Goal: Task Accomplishment & Management: Complete application form

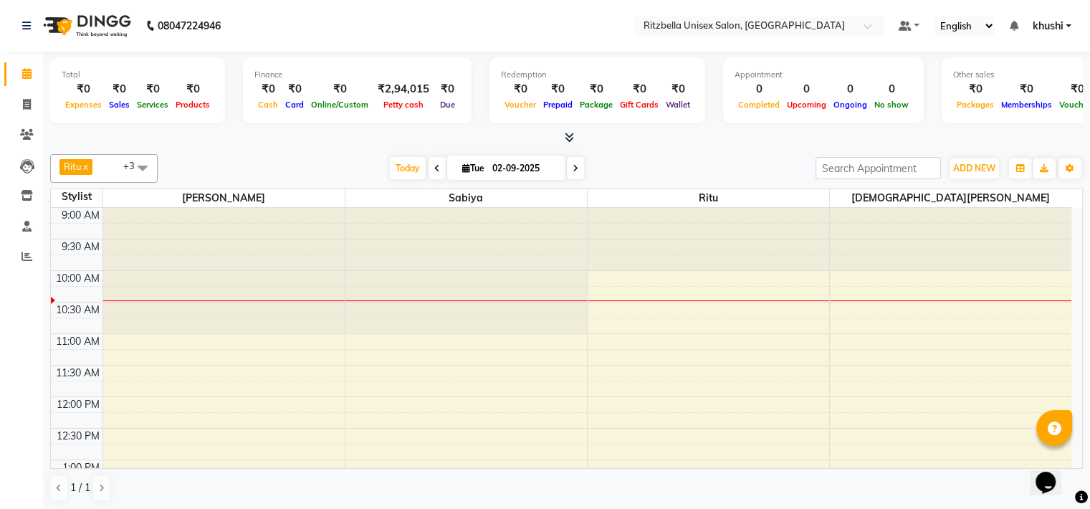
click at [571, 173] on span at bounding box center [575, 168] width 17 height 22
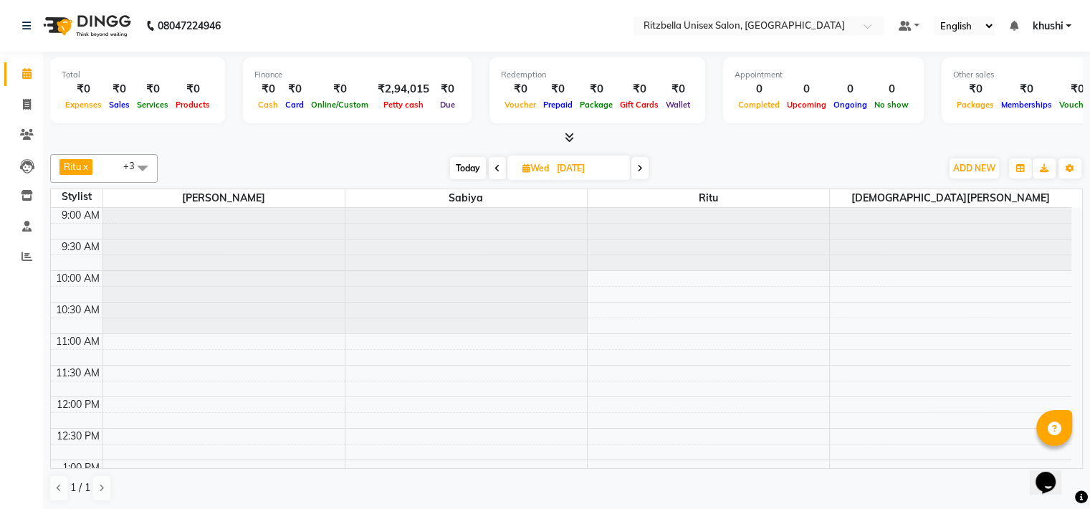
click at [462, 162] on span "Today" at bounding box center [468, 168] width 36 height 22
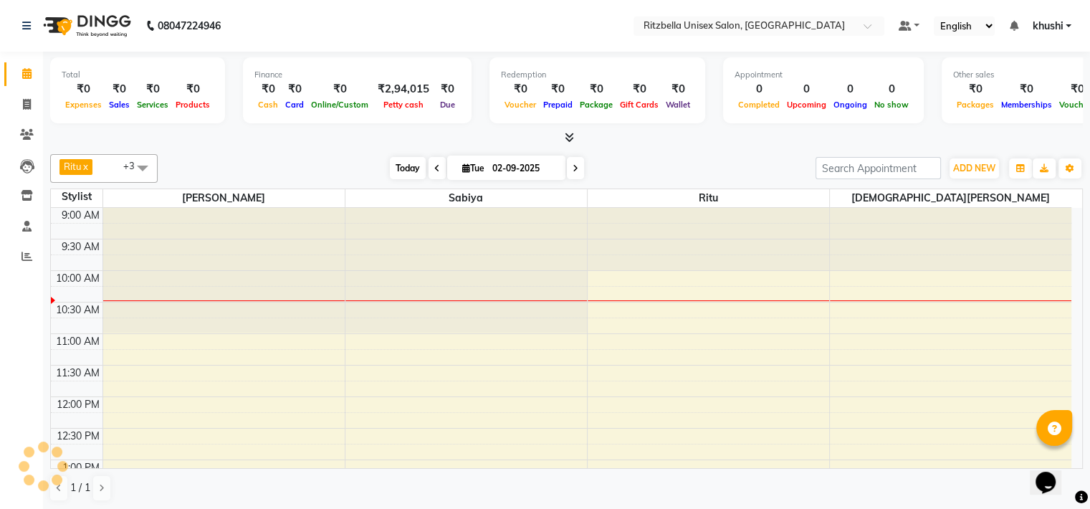
scroll to position [63, 0]
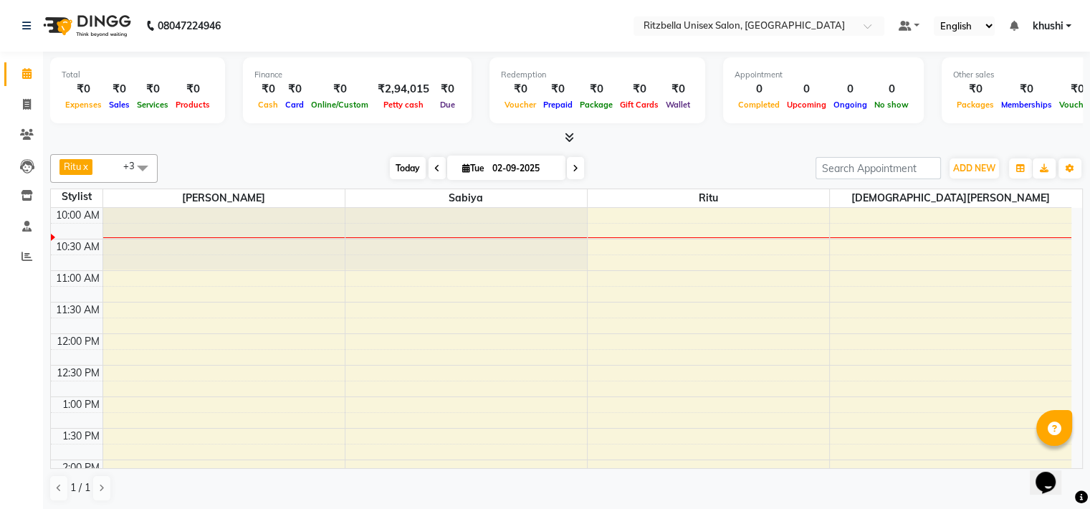
click at [413, 170] on span "Today" at bounding box center [408, 168] width 36 height 22
click at [438, 169] on span at bounding box center [437, 168] width 17 height 22
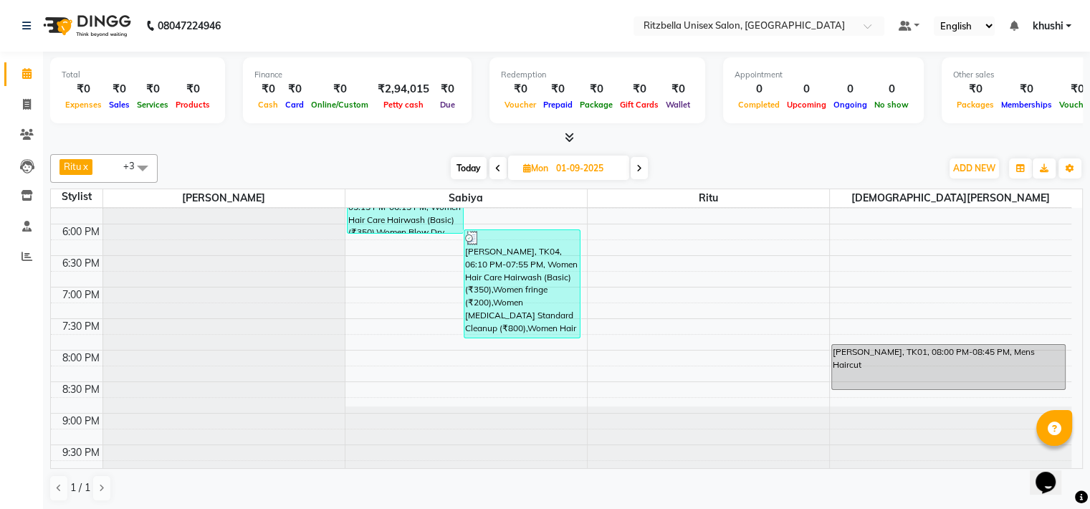
scroll to position [551, 0]
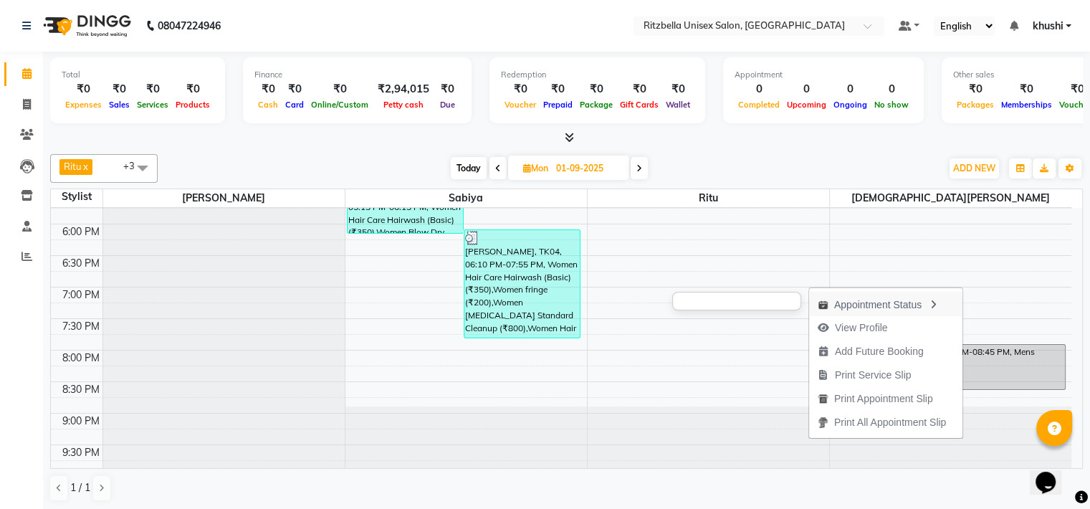
click at [865, 298] on div "Appointment Status" at bounding box center [885, 304] width 153 height 24
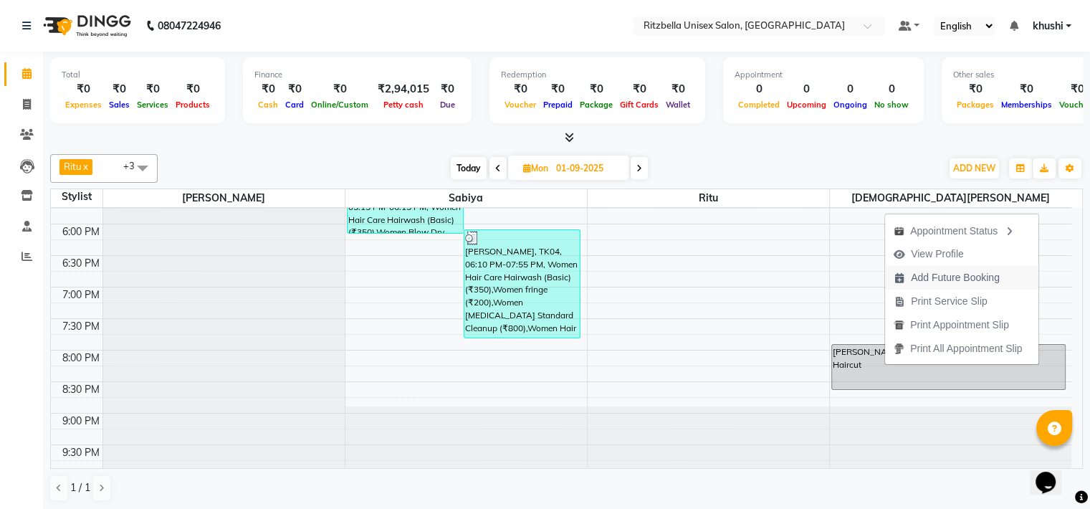
click at [904, 282] on icon "button" at bounding box center [899, 278] width 11 height 10
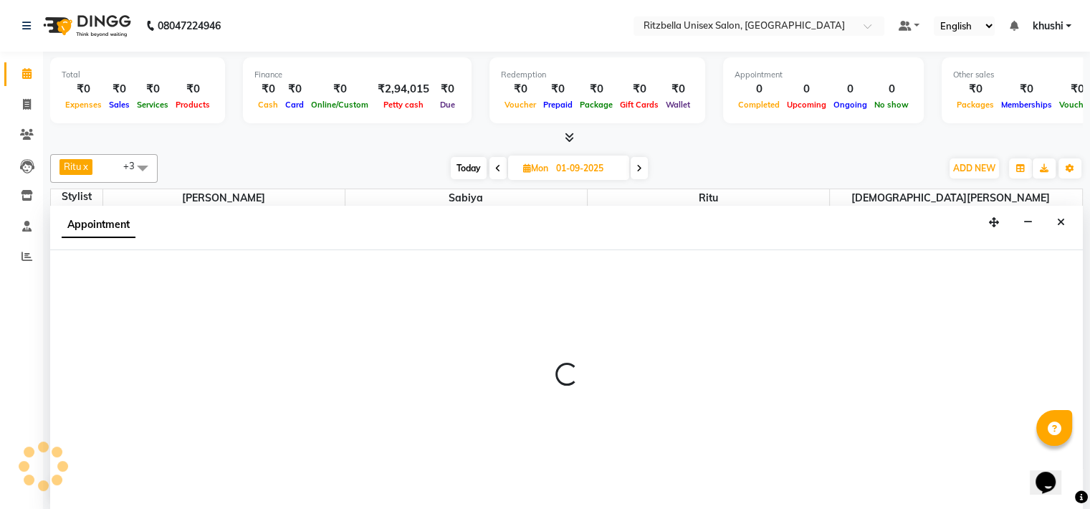
type input "02-09-2025"
select select "600"
select select "tentative"
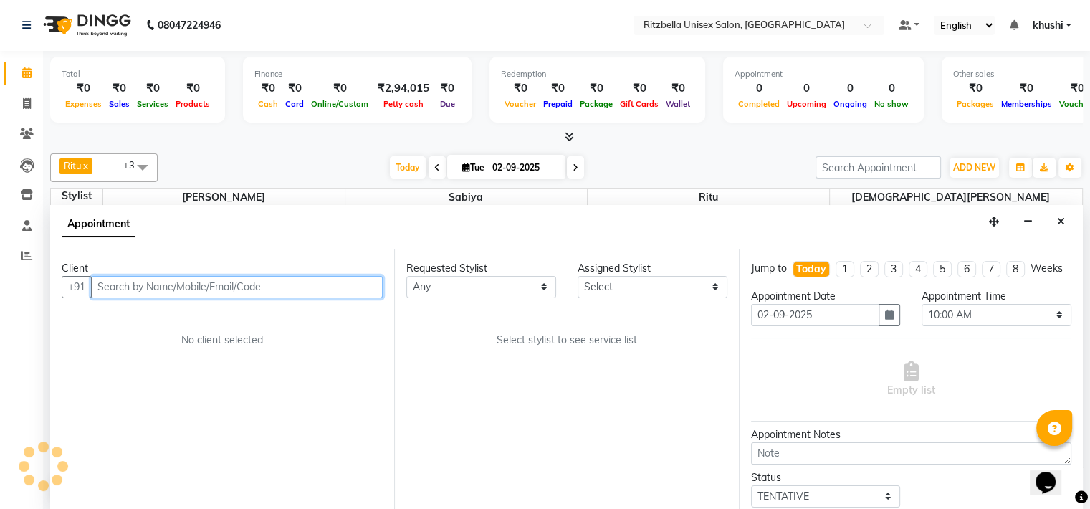
scroll to position [63, 0]
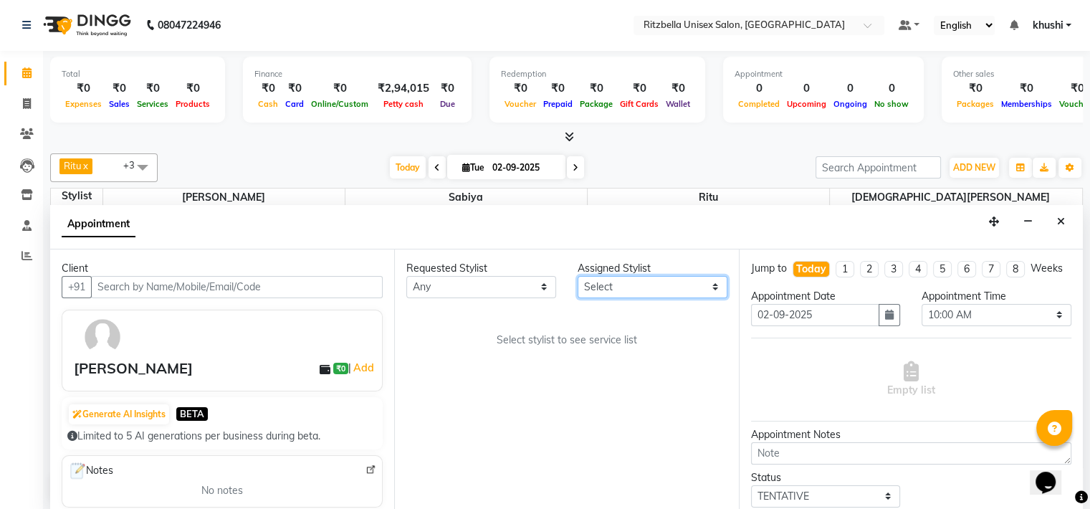
click at [605, 293] on select "Select [PERSON_NAME] Ritu [PERSON_NAME] [PERSON_NAME][DEMOGRAPHIC_DATA] [PERSON…" at bounding box center [653, 287] width 150 height 22
select select "89403"
click at [578, 276] on select "Select [PERSON_NAME] Ritu [PERSON_NAME] [PERSON_NAME][DEMOGRAPHIC_DATA] [PERSON…" at bounding box center [653, 287] width 150 height 22
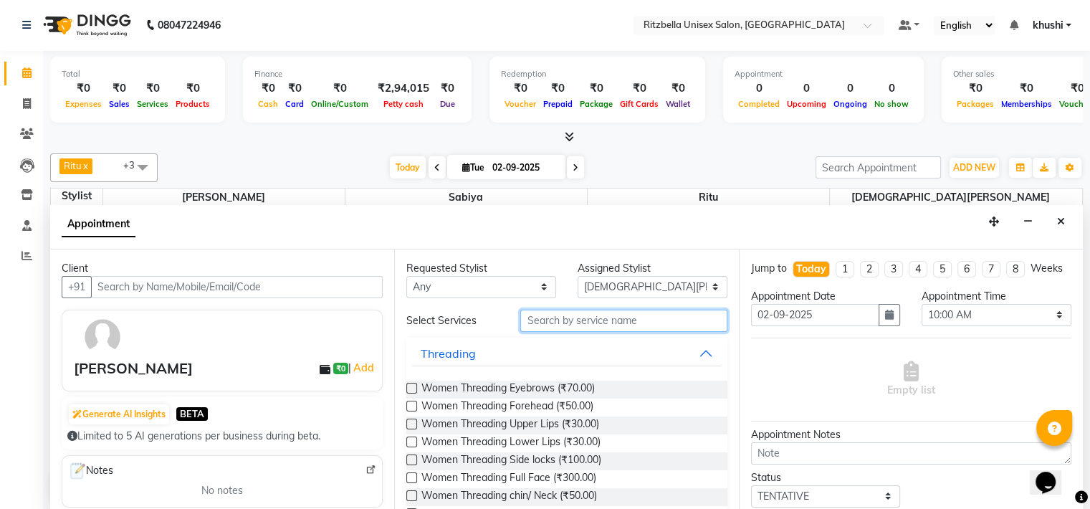
click at [608, 318] on input "text" at bounding box center [623, 321] width 206 height 22
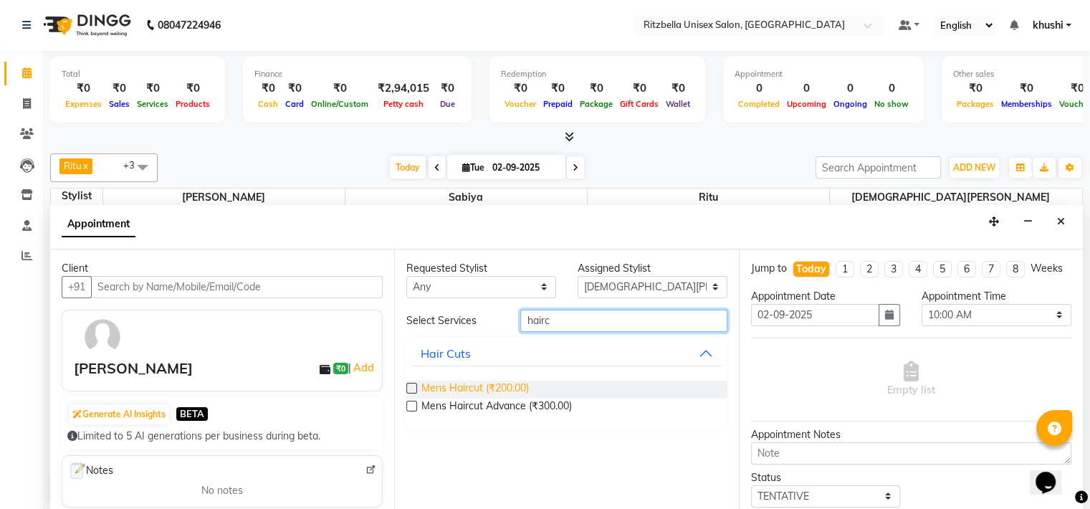
type input "hairc"
click at [499, 389] on span "Mens Haircut (₹200.00)" at bounding box center [474, 390] width 107 height 18
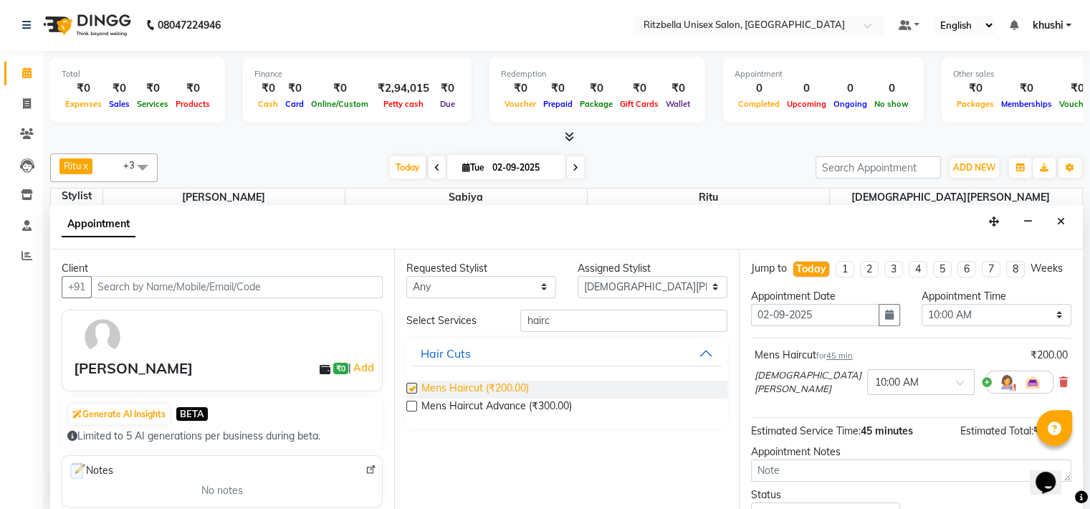
checkbox input "false"
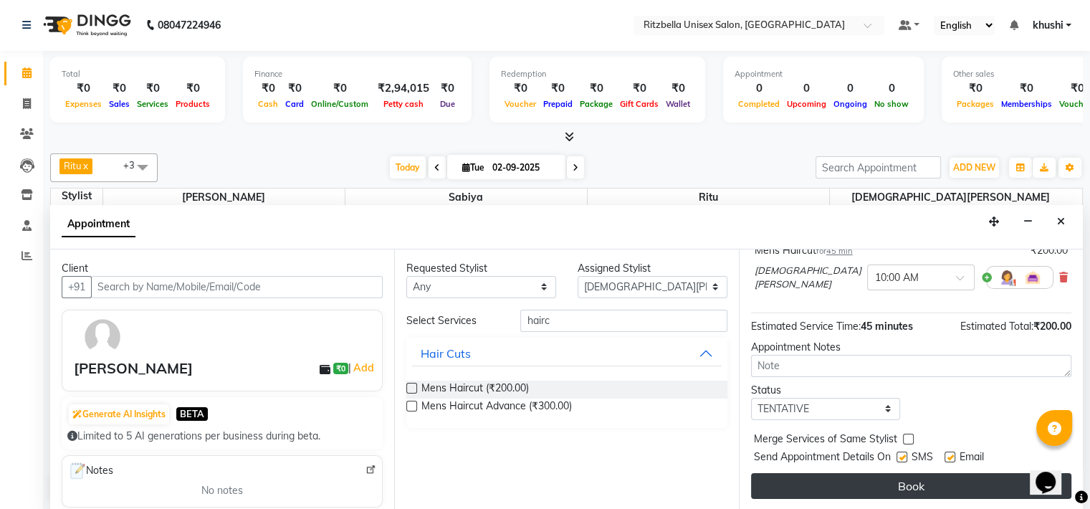
click at [909, 483] on button "Book" at bounding box center [911, 486] width 320 height 26
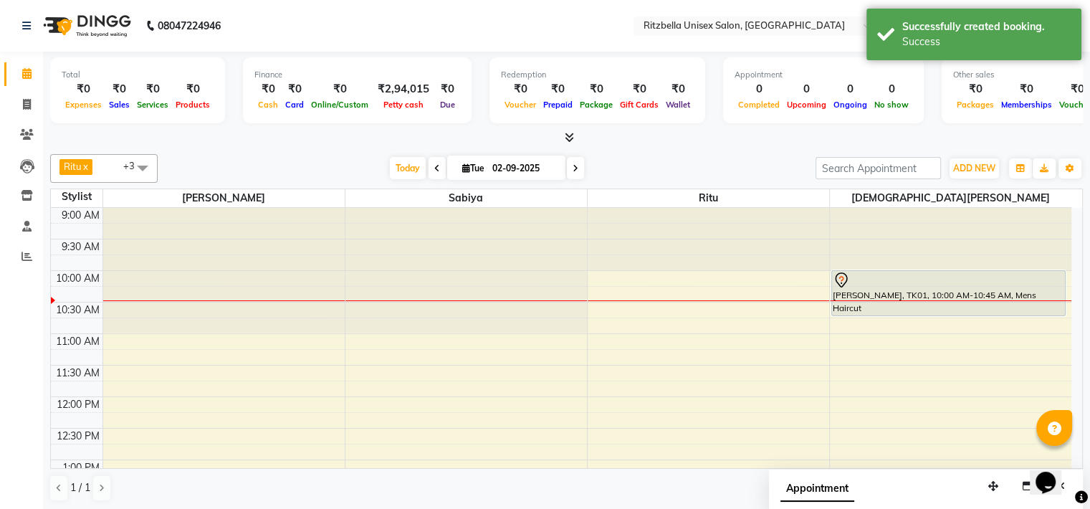
scroll to position [0, 0]
click at [434, 171] on icon at bounding box center [437, 168] width 6 height 9
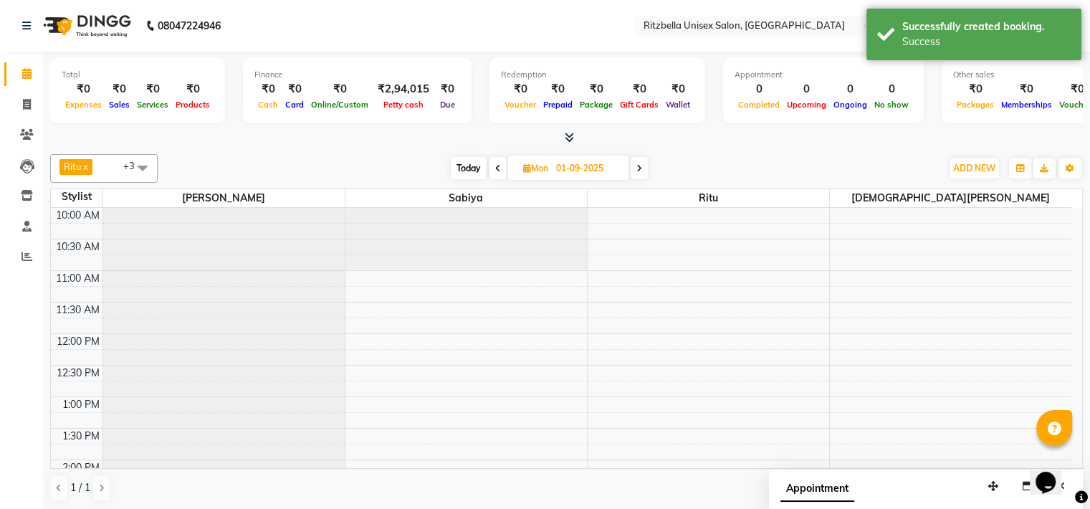
scroll to position [551, 0]
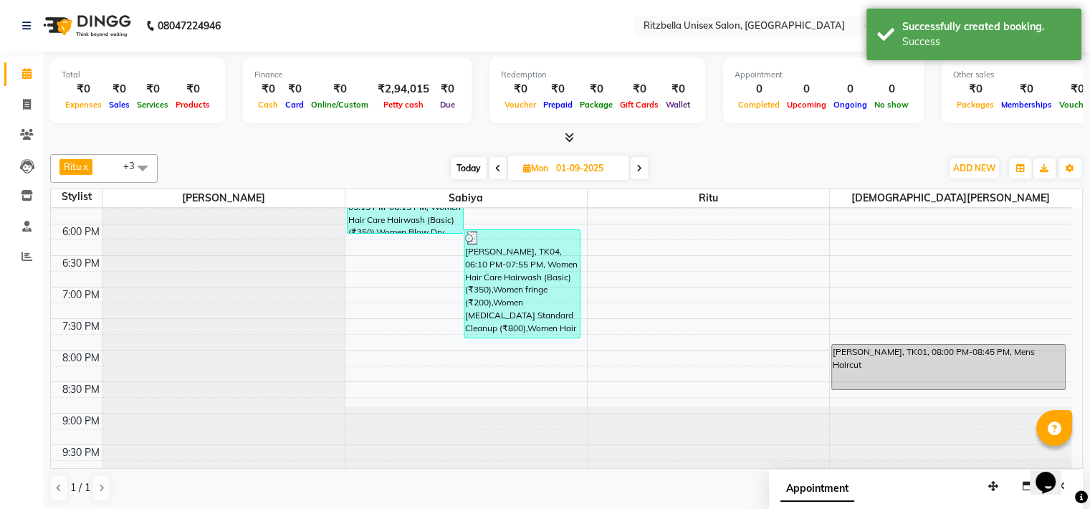
click at [637, 167] on icon at bounding box center [639, 168] width 6 height 9
type input "02-09-2025"
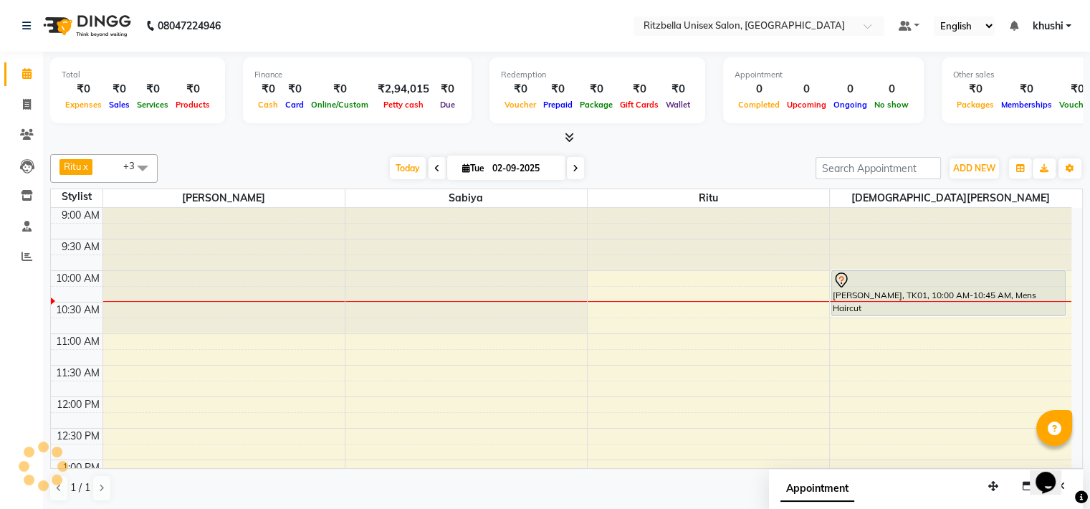
scroll to position [0, 0]
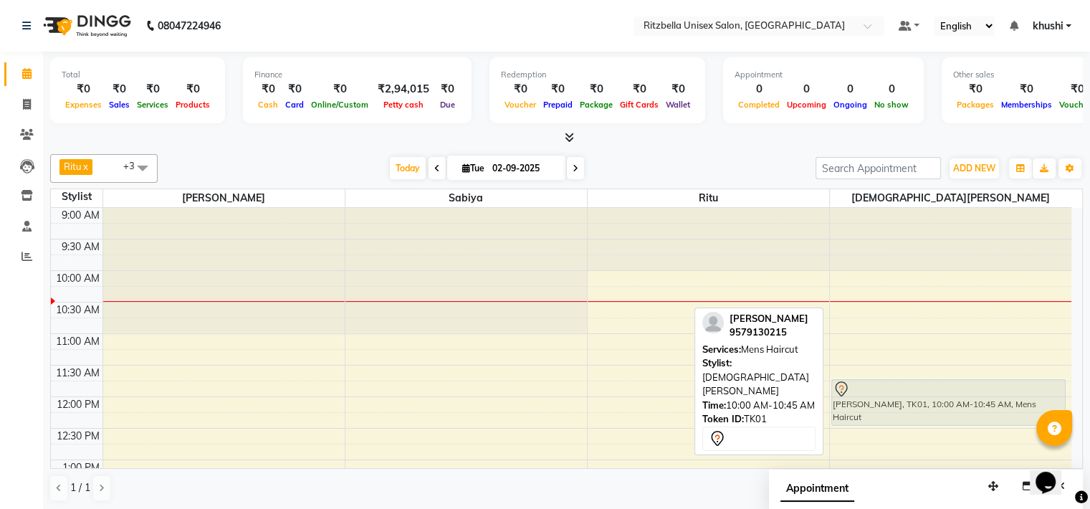
drag, startPoint x: 903, startPoint y: 305, endPoint x: 921, endPoint y: 419, distance: 115.3
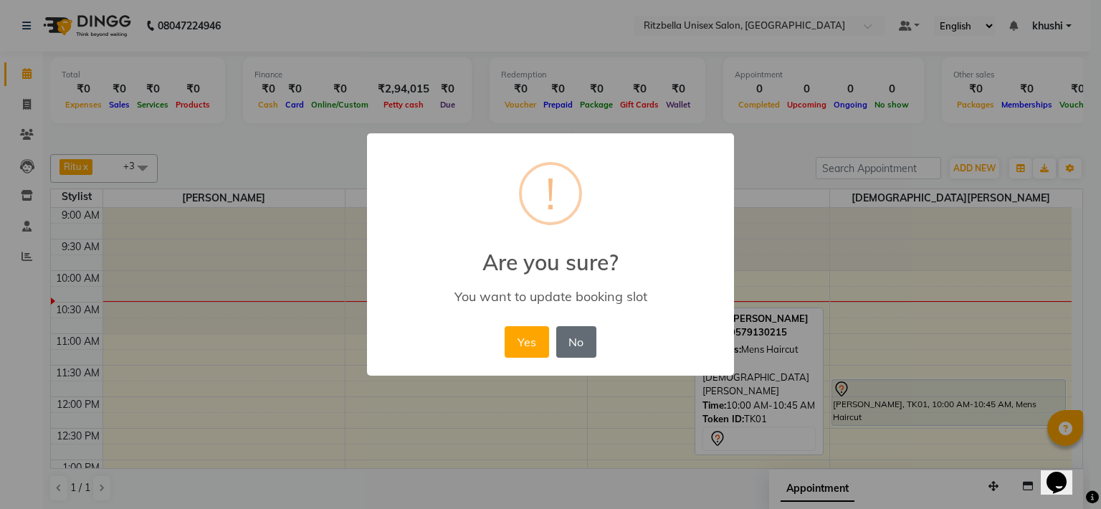
click at [577, 342] on button "No" at bounding box center [576, 342] width 40 height 32
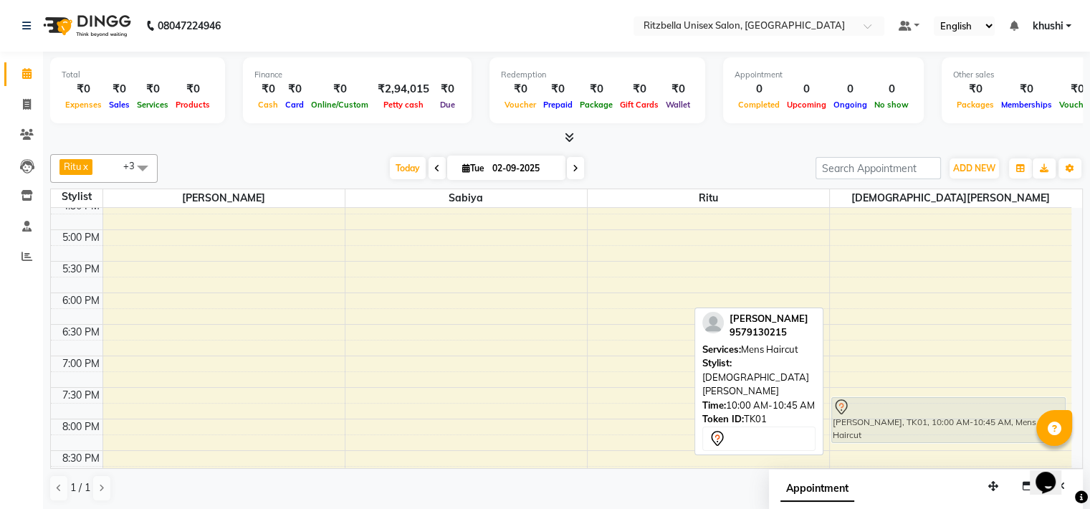
drag, startPoint x: 872, startPoint y: 310, endPoint x: 876, endPoint y: 442, distance: 132.6
click at [876, 442] on div "9:00 AM 9:30 AM 10:00 AM 10:30 AM 11:00 AM 11:30 AM 12:00 PM 12:30 PM 1:00 PM 1…" at bounding box center [561, 135] width 1021 height 819
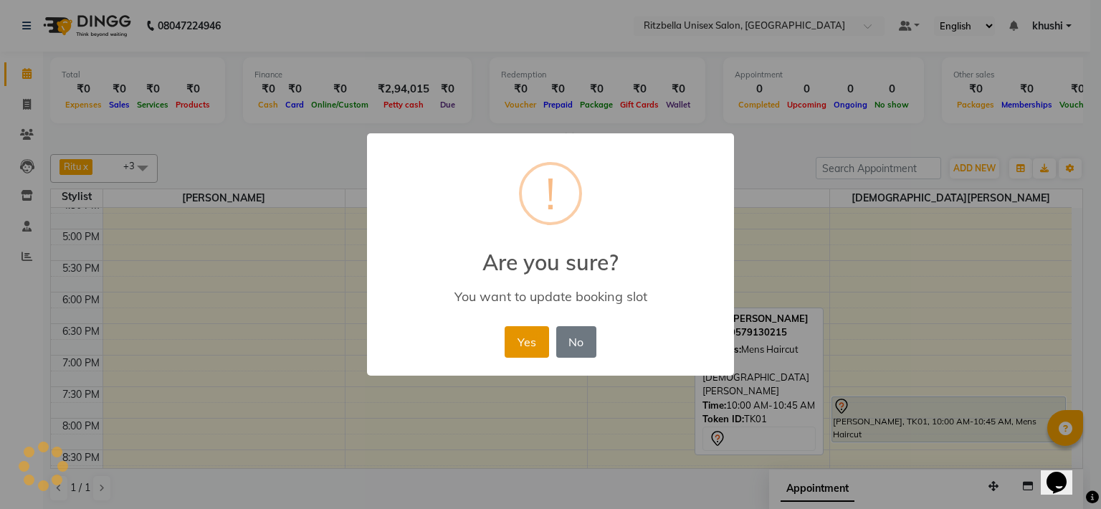
click at [533, 333] on button "Yes" at bounding box center [527, 342] width 44 height 32
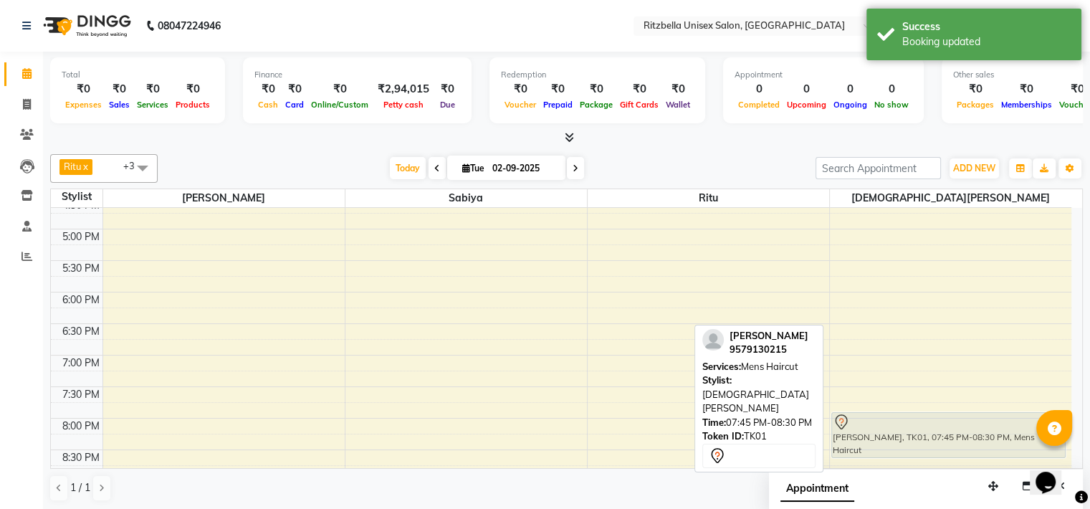
drag, startPoint x: 966, startPoint y: 414, endPoint x: 966, endPoint y: 421, distance: 7.9
click at [966, 421] on div "[PERSON_NAME], TK01, 07:45 PM-08:30 PM, Mens Haircut [PERSON_NAME], TK01, 07:45…" at bounding box center [951, 134] width 242 height 819
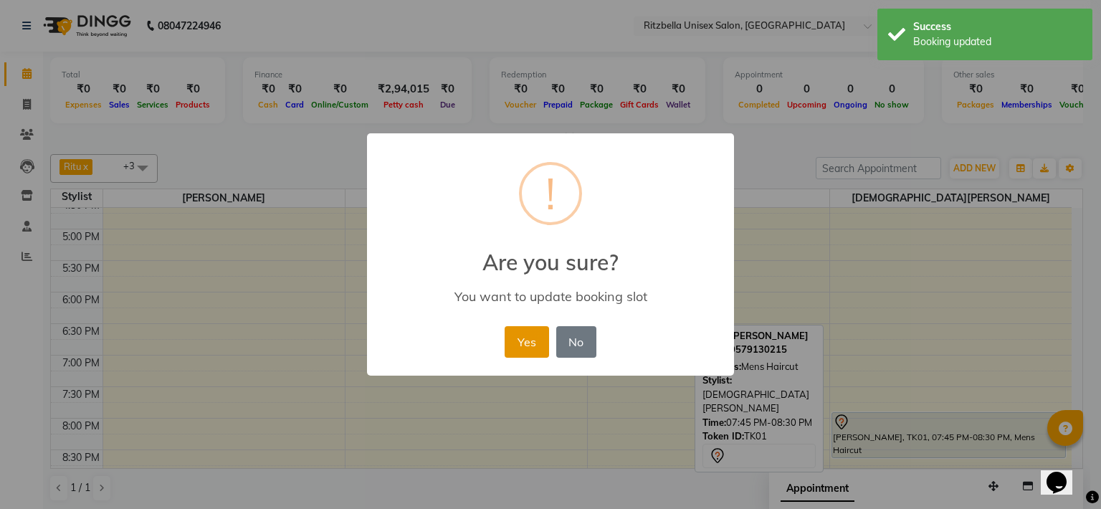
click at [523, 340] on button "Yes" at bounding box center [527, 342] width 44 height 32
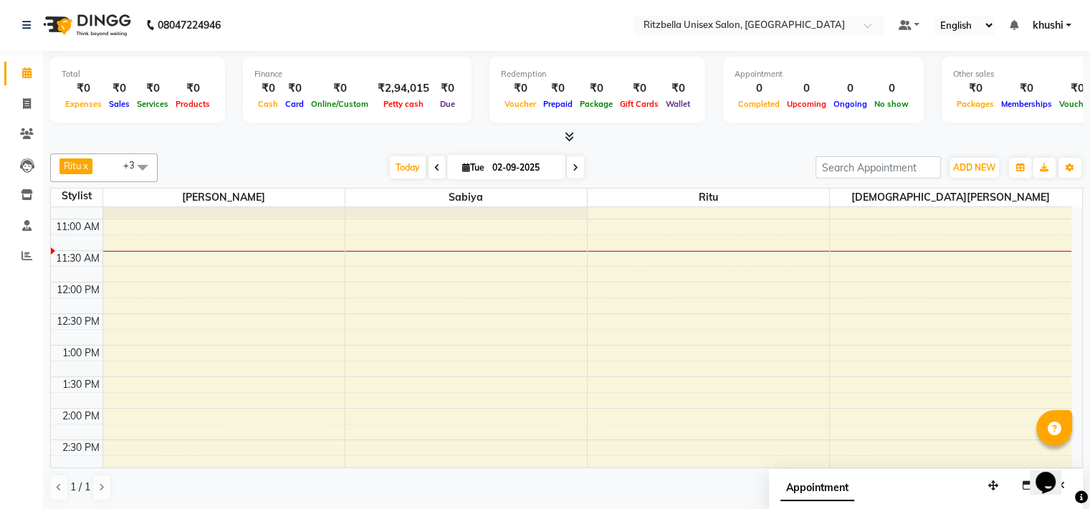
scroll to position [113, 0]
click at [854, 284] on div "9:00 AM 9:30 AM 10:00 AM 10:30 AM 11:00 AM 11:30 AM 12:00 PM 12:30 PM 1:00 PM 1…" at bounding box center [561, 503] width 1021 height 819
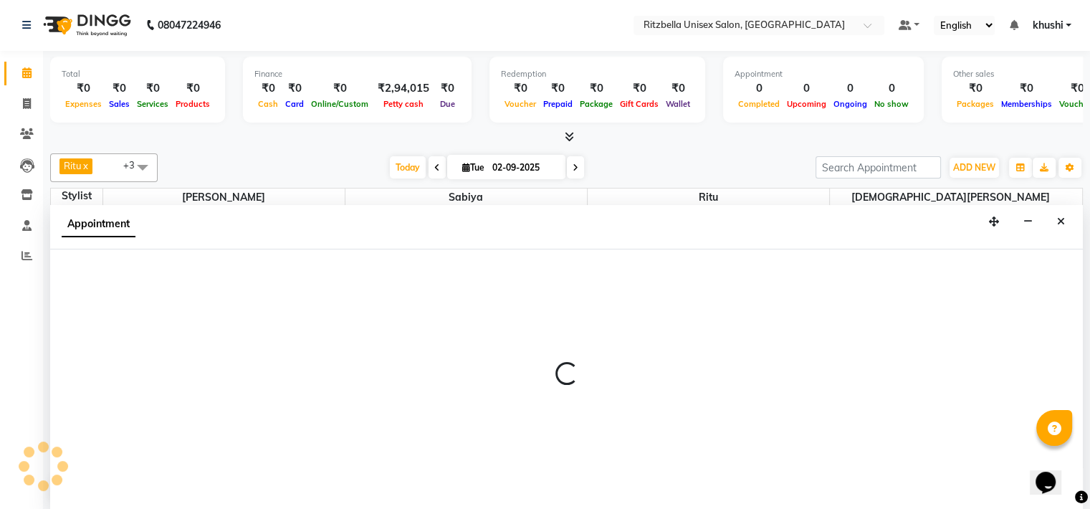
select select "89403"
select select "720"
select select "tentative"
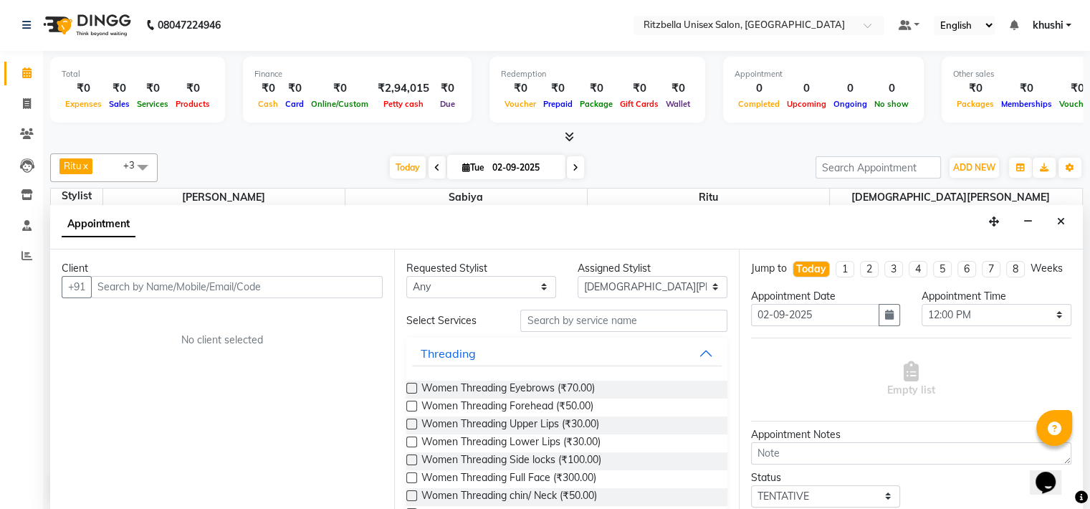
click at [1049, 217] on div "Appointment" at bounding box center [566, 227] width 1033 height 44
click at [1069, 225] on button "Close" at bounding box center [1061, 222] width 21 height 22
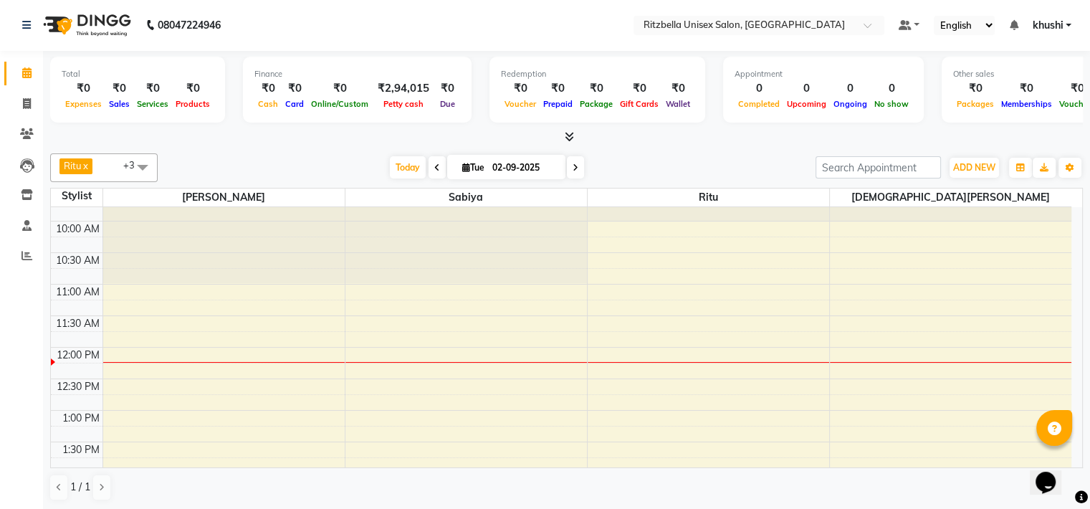
scroll to position [0, 0]
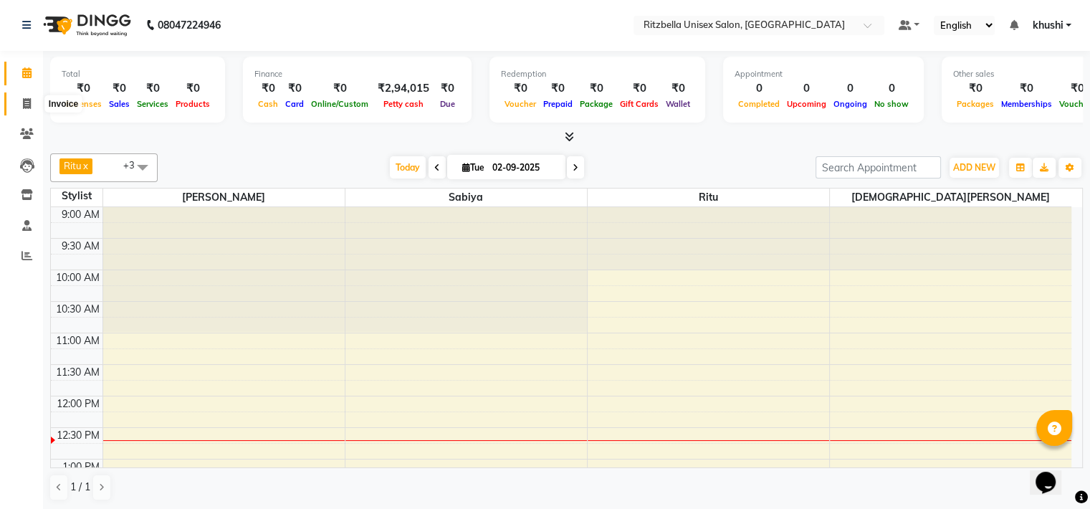
click at [24, 96] on span at bounding box center [26, 104] width 25 height 16
select select "service"
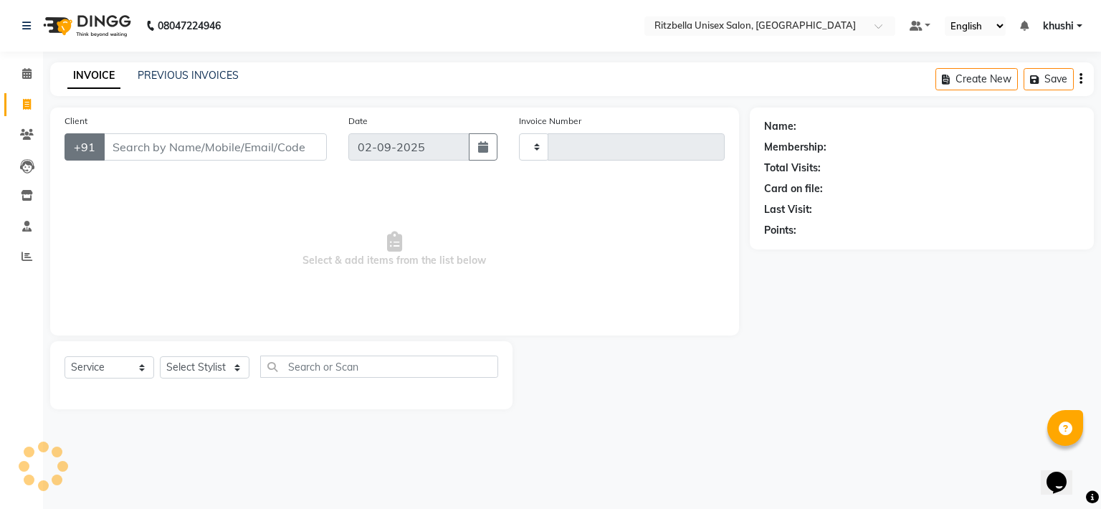
type input "0840"
select select "6870"
click at [162, 154] on input "Client" at bounding box center [215, 146] width 224 height 27
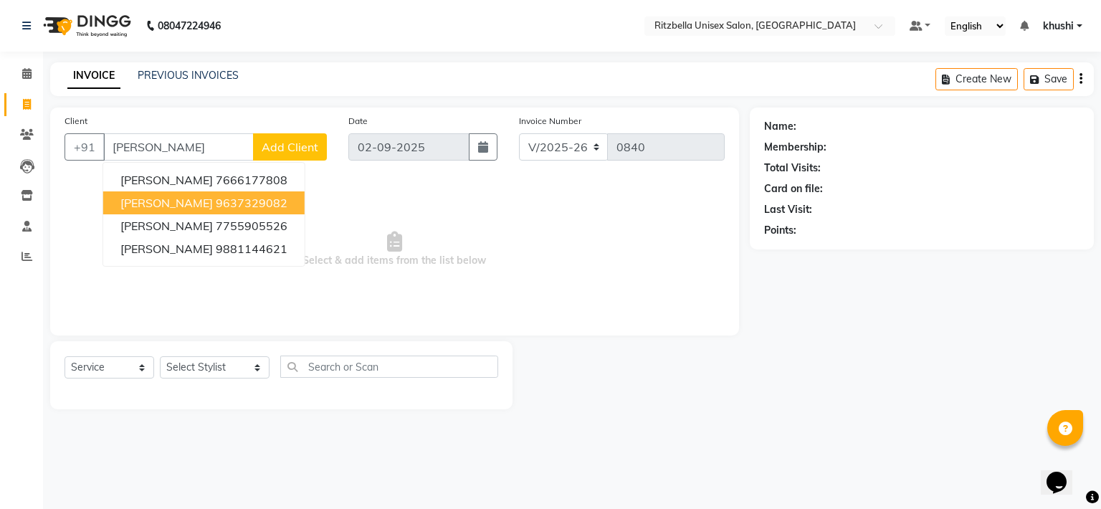
click at [213, 199] on span "[PERSON_NAME]" at bounding box center [166, 203] width 92 height 14
type input "9637329082"
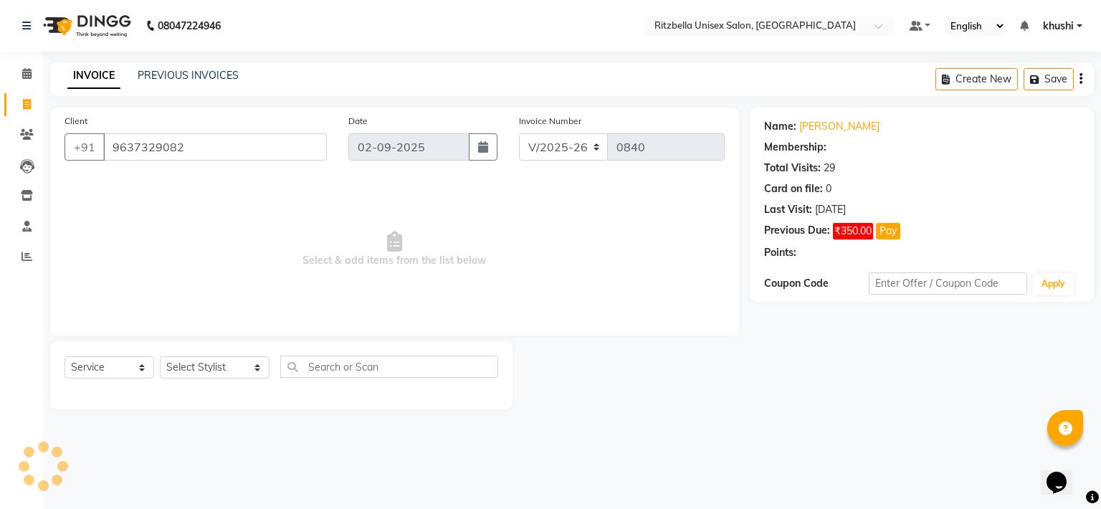
select select "1: Object"
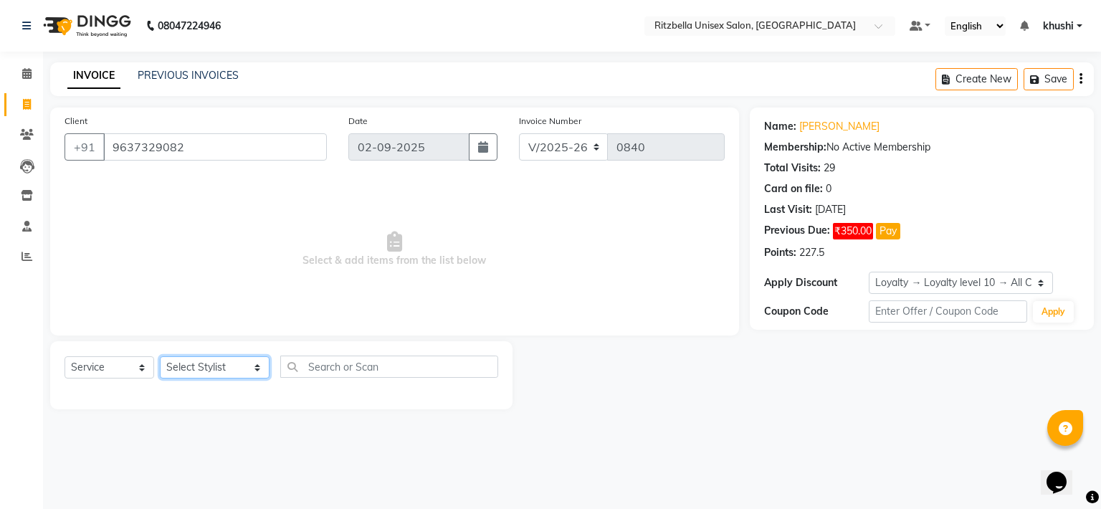
click at [224, 372] on select "Select Stylist khushi [PERSON_NAME] Ritu [PERSON_NAME] [PERSON_NAME][DEMOGRAPHI…" at bounding box center [215, 367] width 110 height 22
select select "59016"
click at [160, 357] on select "Select Stylist khushi [PERSON_NAME] Ritu [PERSON_NAME] [PERSON_NAME][DEMOGRAPHI…" at bounding box center [215, 367] width 110 height 22
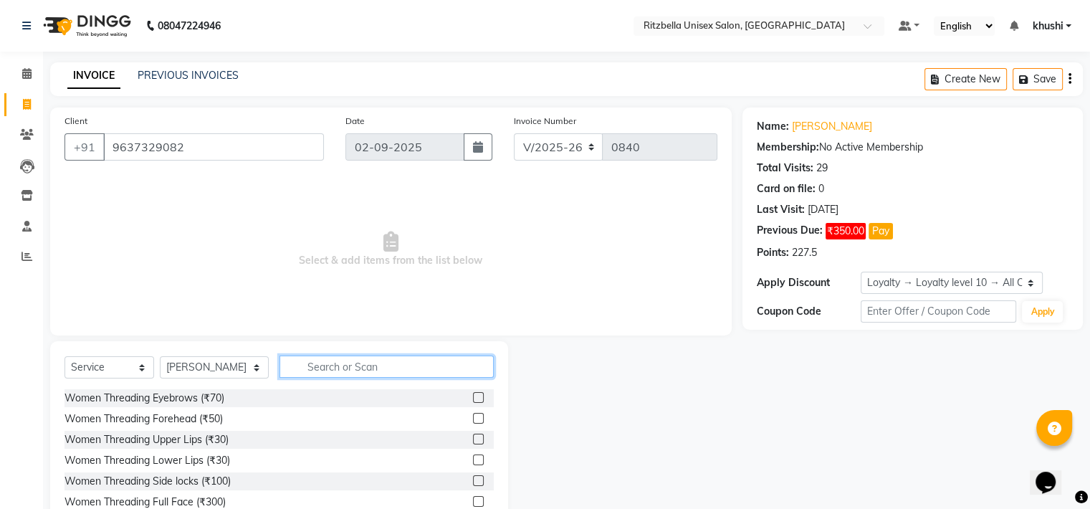
click at [348, 366] on input "text" at bounding box center [386, 366] width 214 height 22
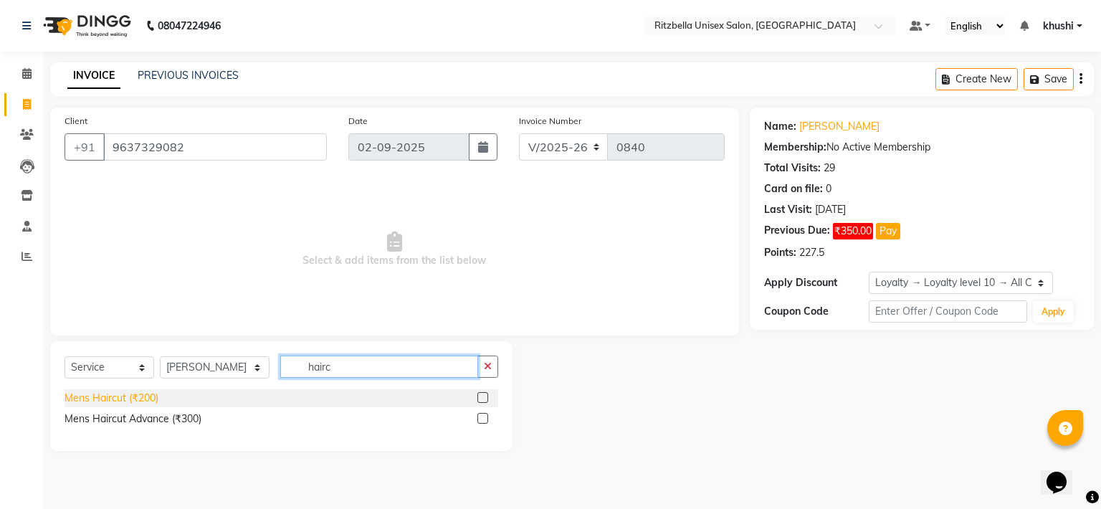
type input "hairc"
click at [120, 398] on div "Mens Haircut (₹200)" at bounding box center [111, 398] width 94 height 15
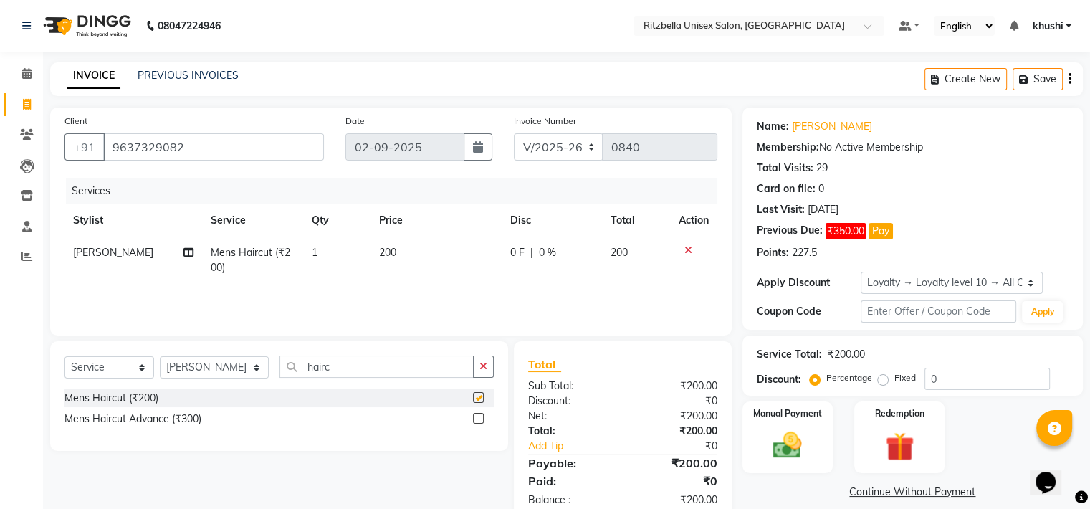
checkbox input "false"
click at [367, 368] on input "hairc" at bounding box center [376, 366] width 194 height 22
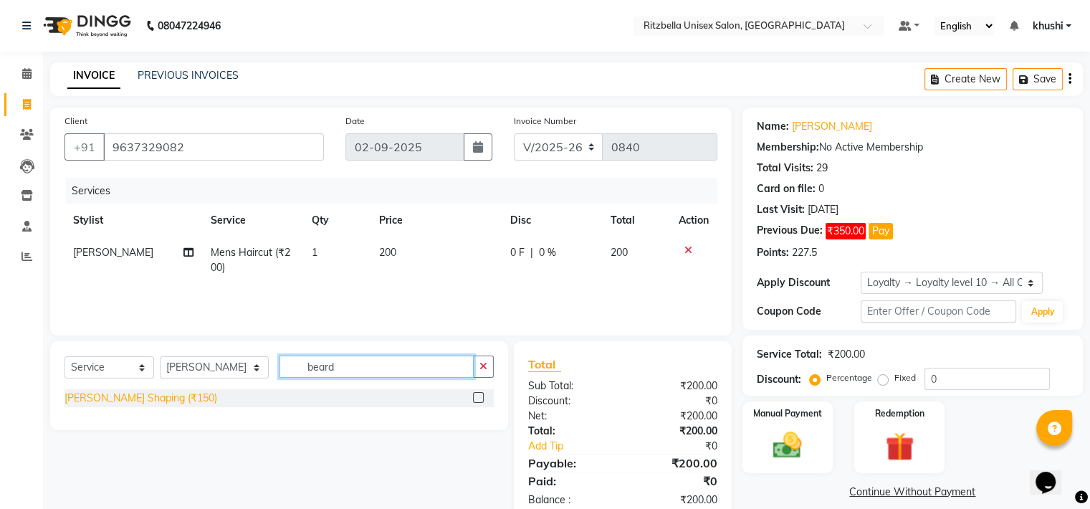
type input "beard"
click at [128, 399] on div "[PERSON_NAME] Shaping (₹150)" at bounding box center [140, 398] width 153 height 15
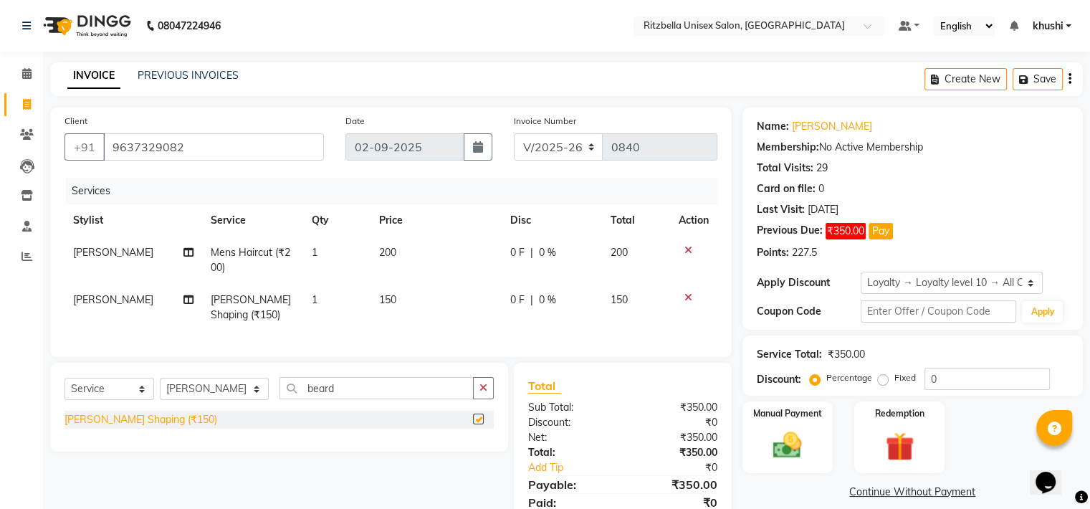
checkbox input "false"
click at [790, 408] on label "Manual Payment" at bounding box center [788, 413] width 72 height 14
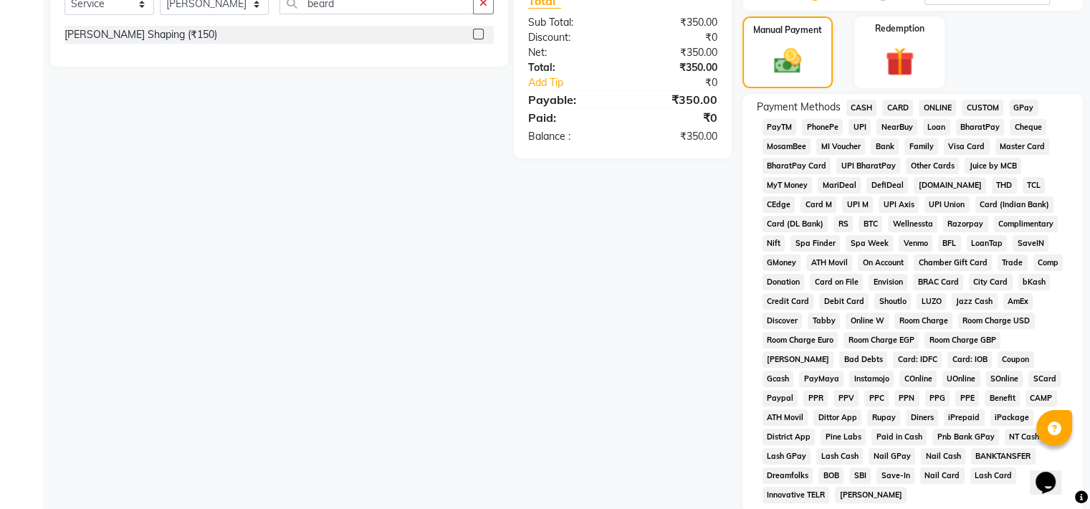
scroll to position [386, 0]
click at [1026, 102] on span "GPay" at bounding box center [1023, 107] width 29 height 16
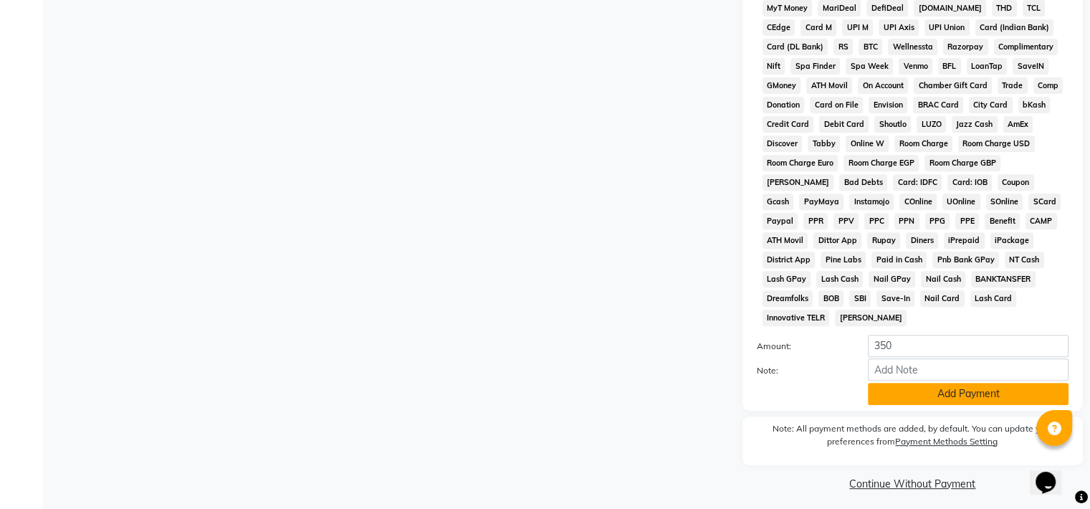
click at [935, 383] on button "Add Payment" at bounding box center [968, 394] width 201 height 22
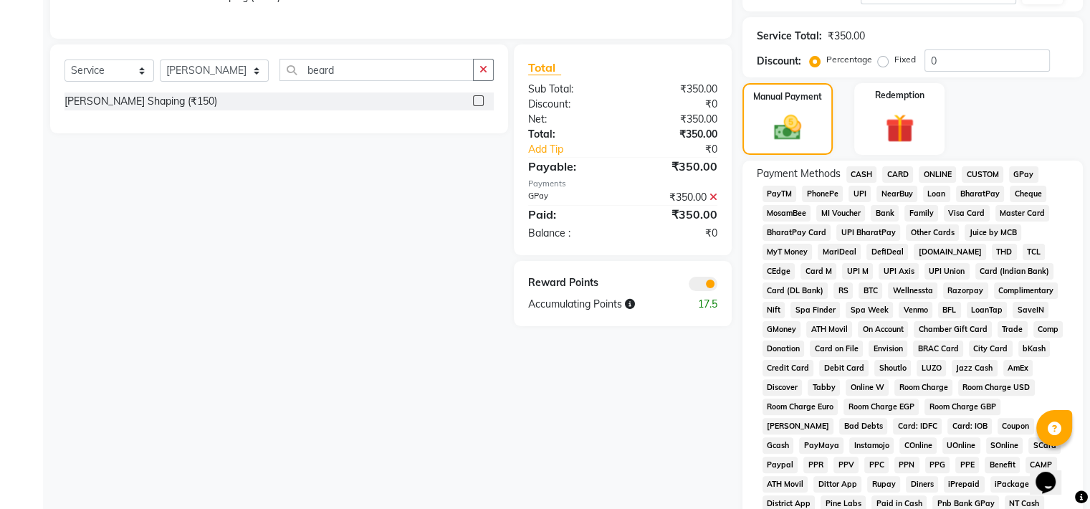
scroll to position [565, 0]
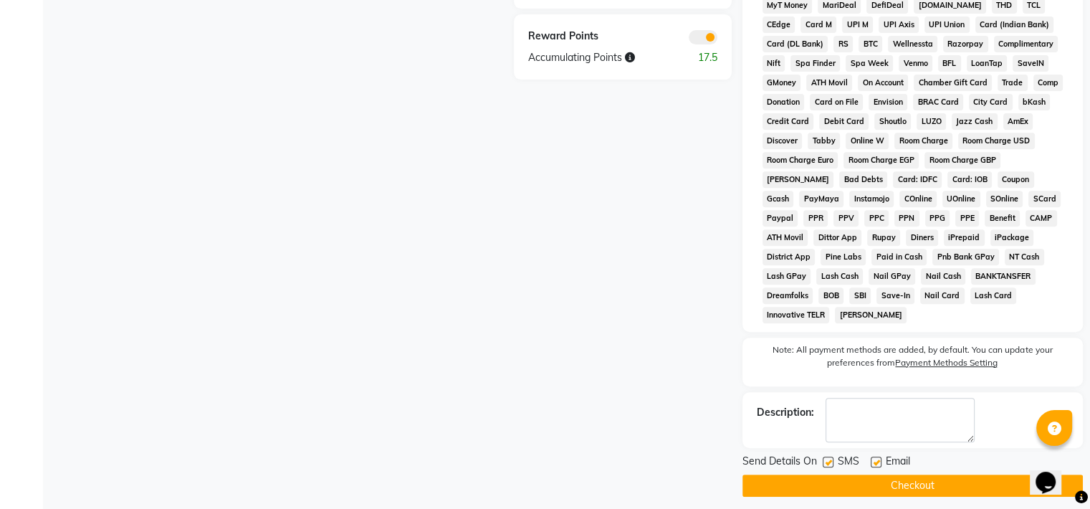
click at [912, 474] on button "Checkout" at bounding box center [912, 485] width 340 height 22
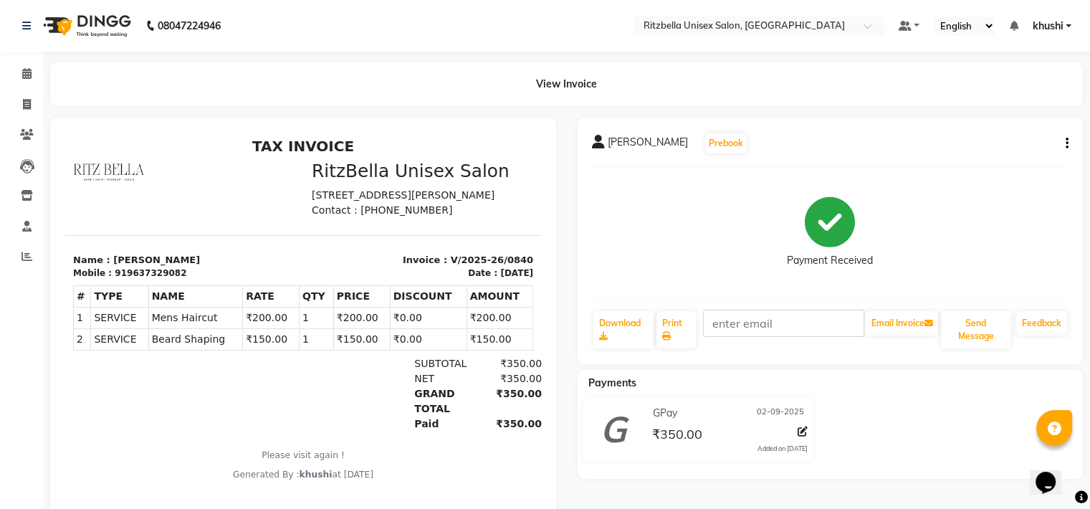
click at [0, 426] on div "Calendar Invoice Clients Leads Inventory Staff Reports Completed InProgress Upc…" at bounding box center [96, 282] width 193 height 482
click at [32, 103] on span at bounding box center [26, 105] width 25 height 16
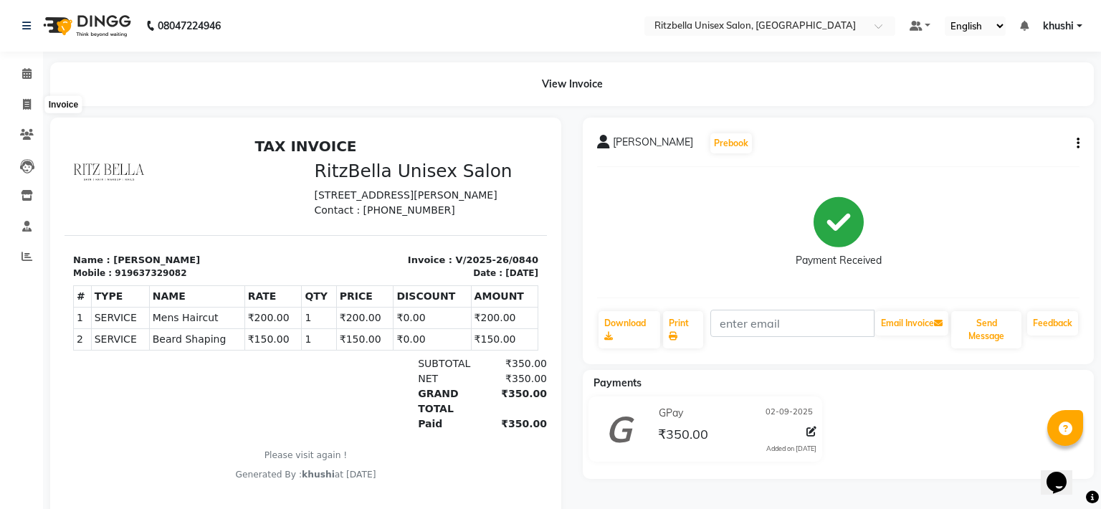
select select "service"
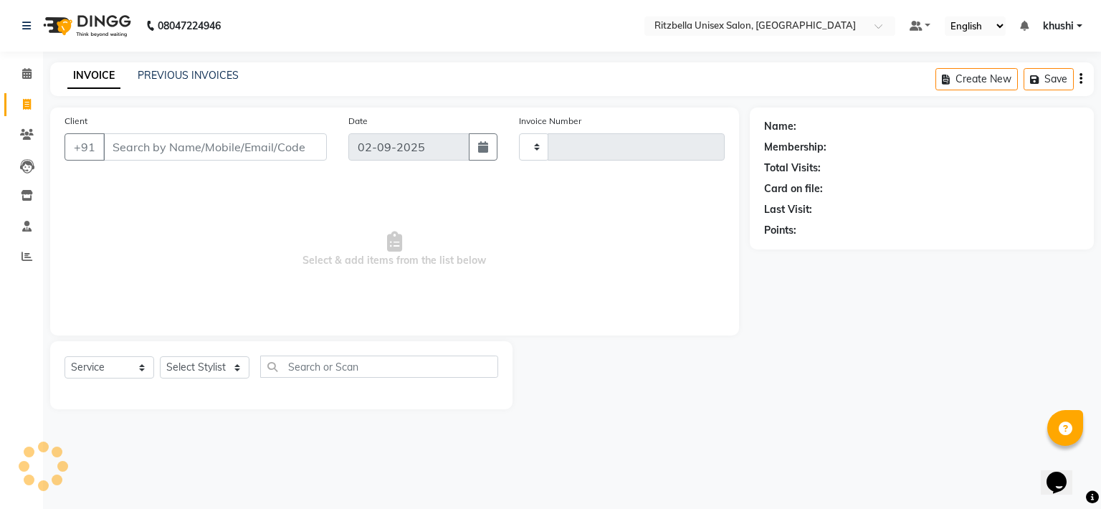
type input "0841"
select select "6870"
click at [214, 75] on link "PREVIOUS INVOICES" at bounding box center [188, 75] width 101 height 13
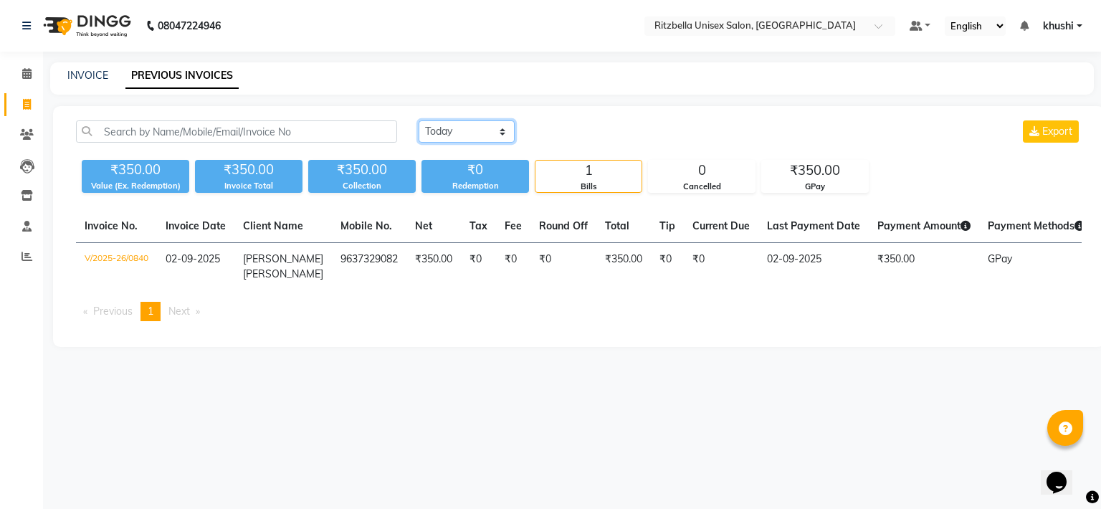
click at [442, 129] on select "[DATE] [DATE] Custom Range" at bounding box center [467, 131] width 96 height 22
select select "[DATE]"
click at [419, 120] on select "[DATE] [DATE] Custom Range" at bounding box center [467, 131] width 96 height 22
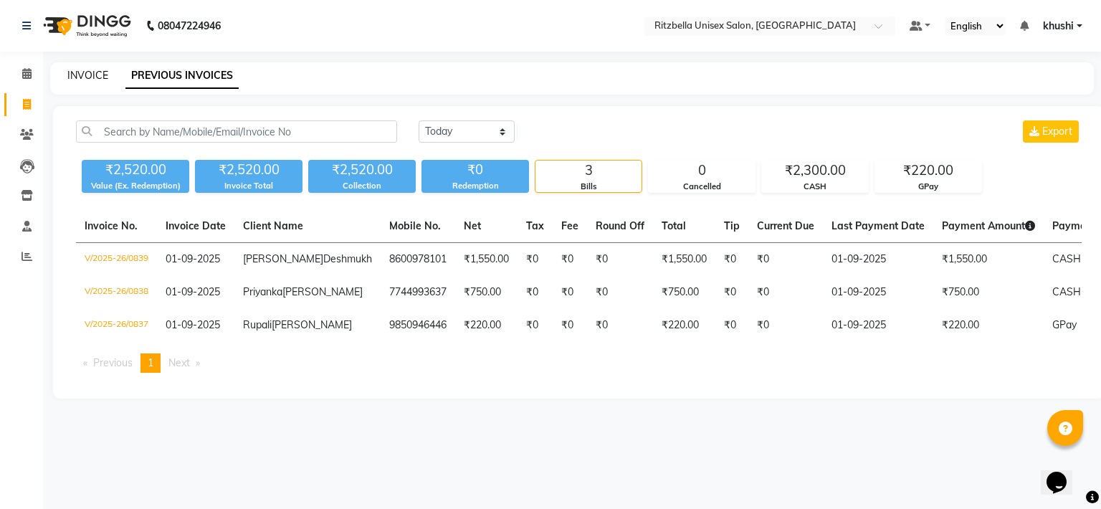
click at [95, 78] on link "INVOICE" at bounding box center [87, 75] width 41 height 13
select select "service"
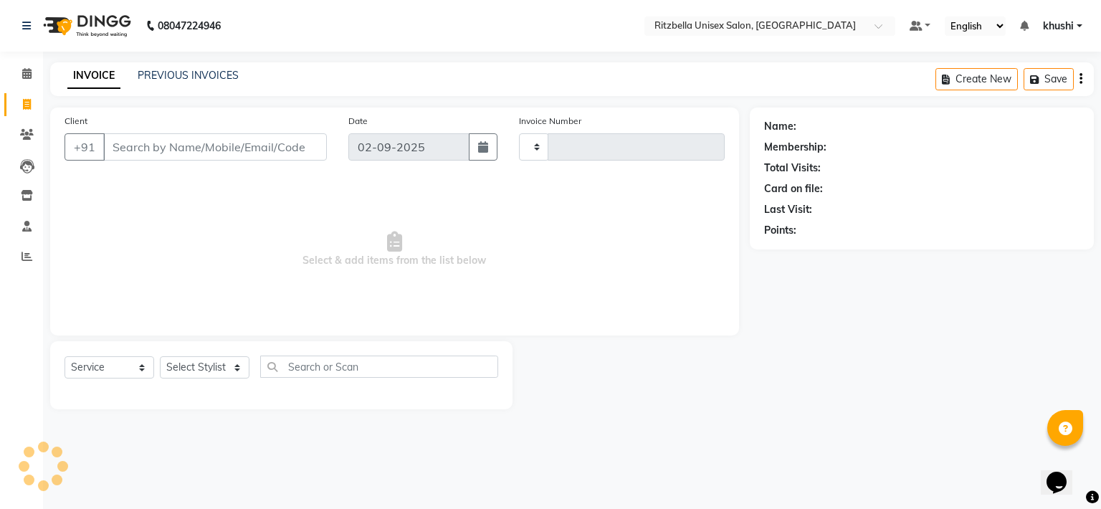
type input "0841"
select select "6870"
click at [185, 80] on link "PREVIOUS INVOICES" at bounding box center [188, 75] width 101 height 13
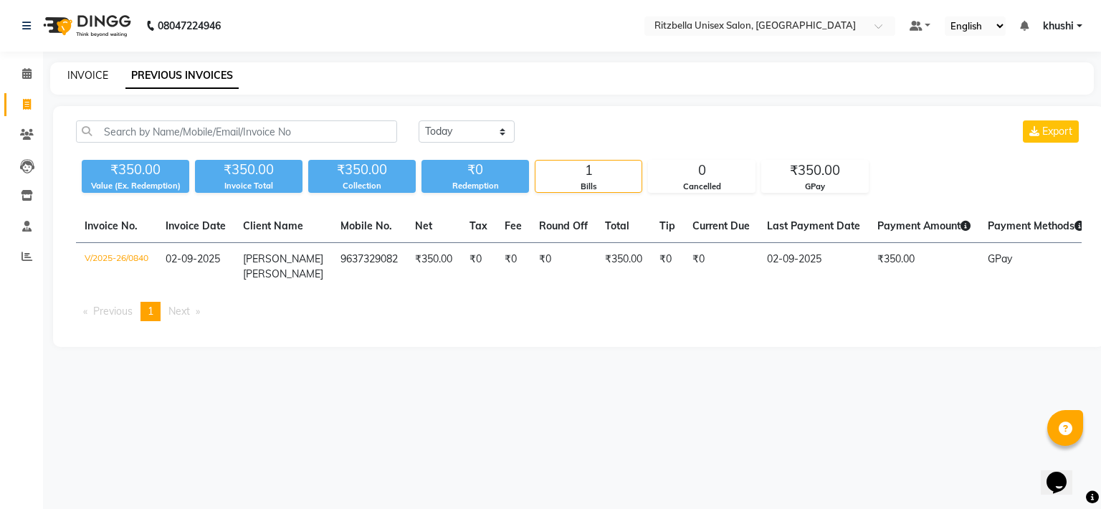
click at [101, 80] on link "INVOICE" at bounding box center [87, 75] width 41 height 13
select select "6870"
select select "service"
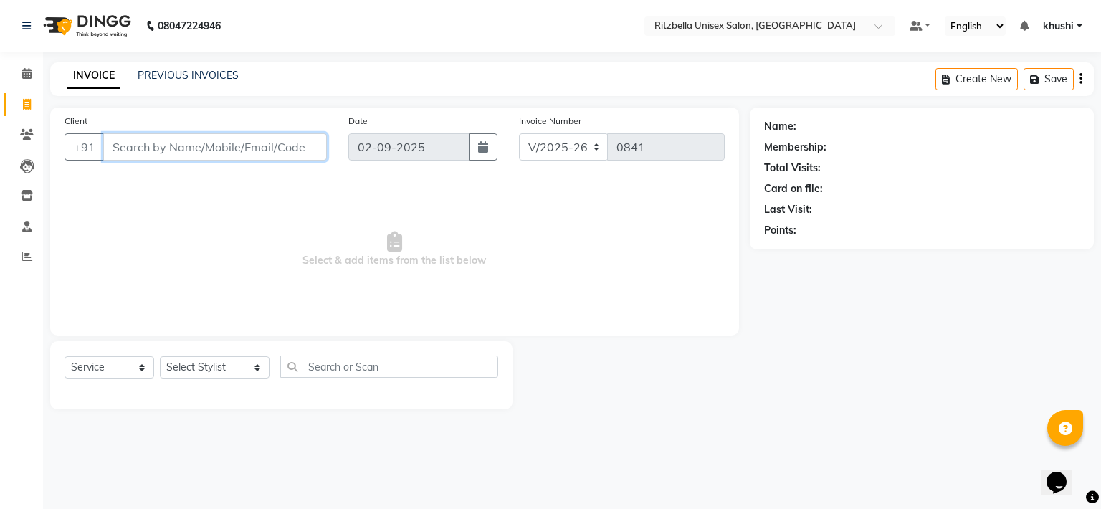
click at [156, 144] on input "Client" at bounding box center [215, 146] width 224 height 27
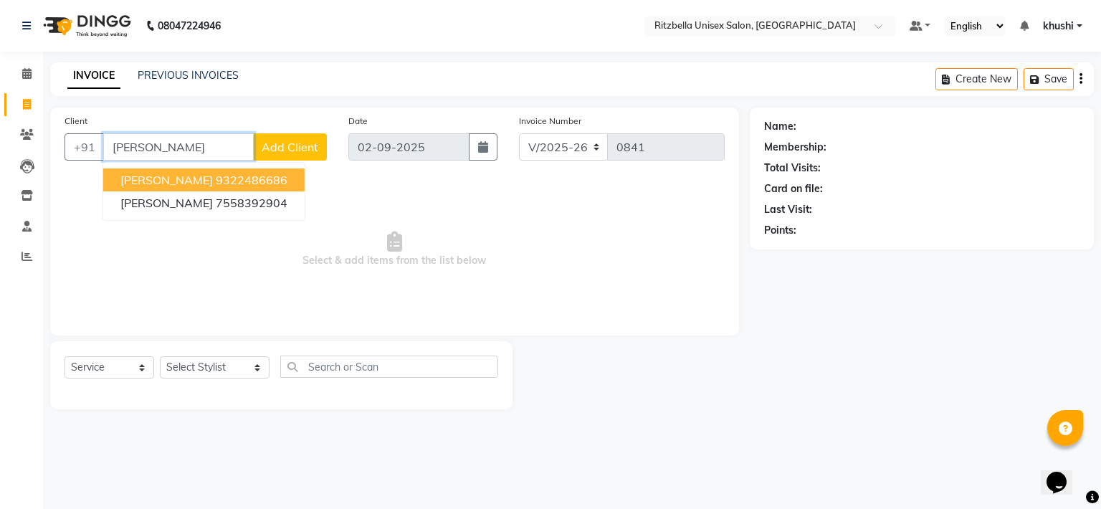
click at [245, 181] on ngb-highlight "9322486686" at bounding box center [252, 180] width 72 height 14
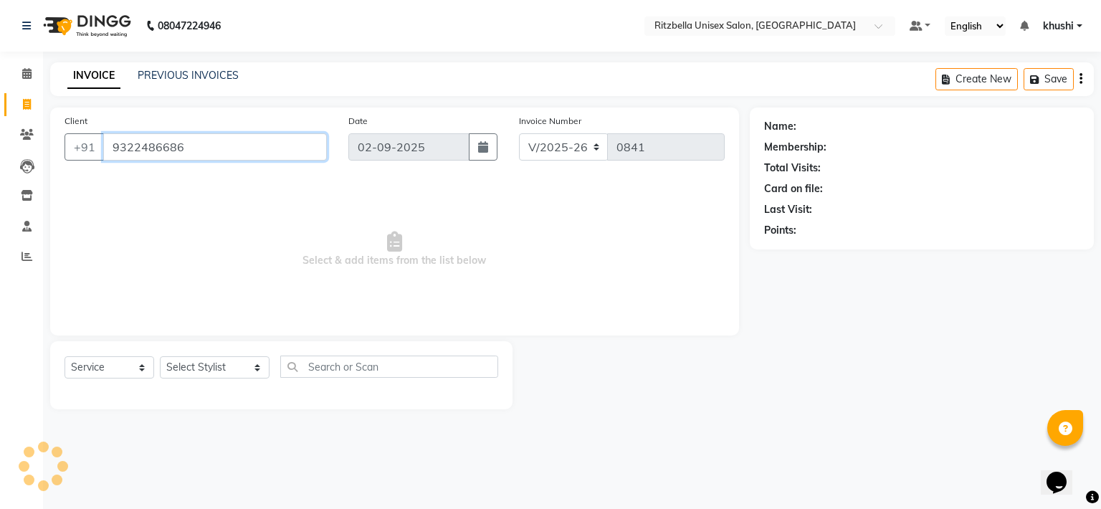
type input "9322486686"
select select "1: Object"
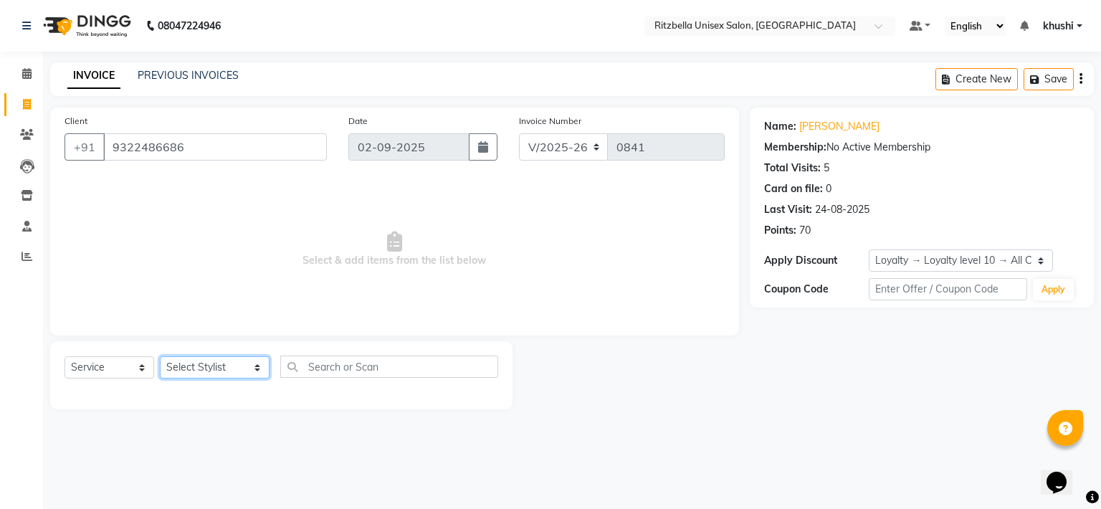
click at [211, 365] on select "Select Stylist khushi [PERSON_NAME] Ritu [PERSON_NAME] [PERSON_NAME][DEMOGRAPHI…" at bounding box center [215, 367] width 110 height 22
select select "89403"
click at [160, 357] on select "Select Stylist khushi [PERSON_NAME] Ritu [PERSON_NAME] [PERSON_NAME][DEMOGRAPHI…" at bounding box center [215, 367] width 110 height 22
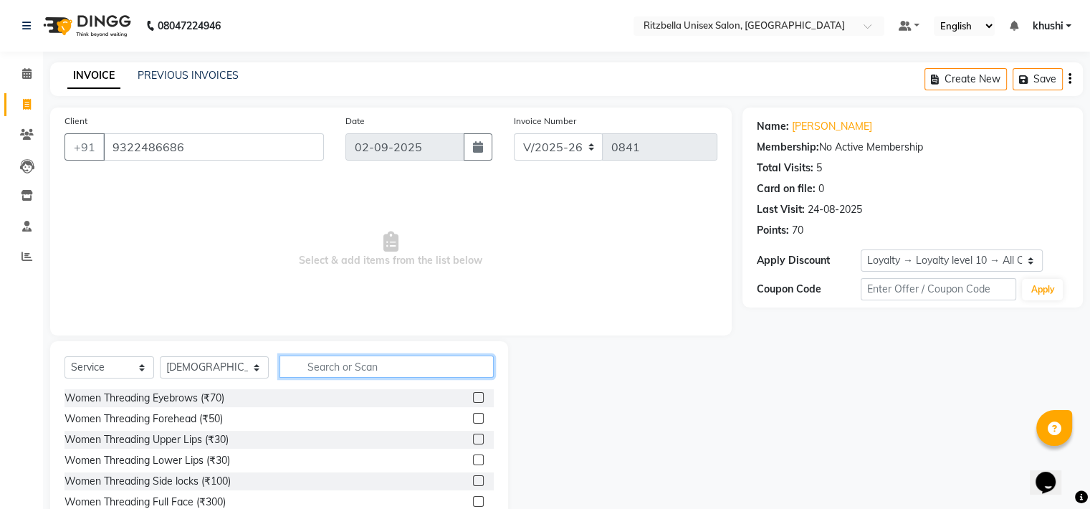
click at [355, 362] on input "text" at bounding box center [386, 366] width 214 height 22
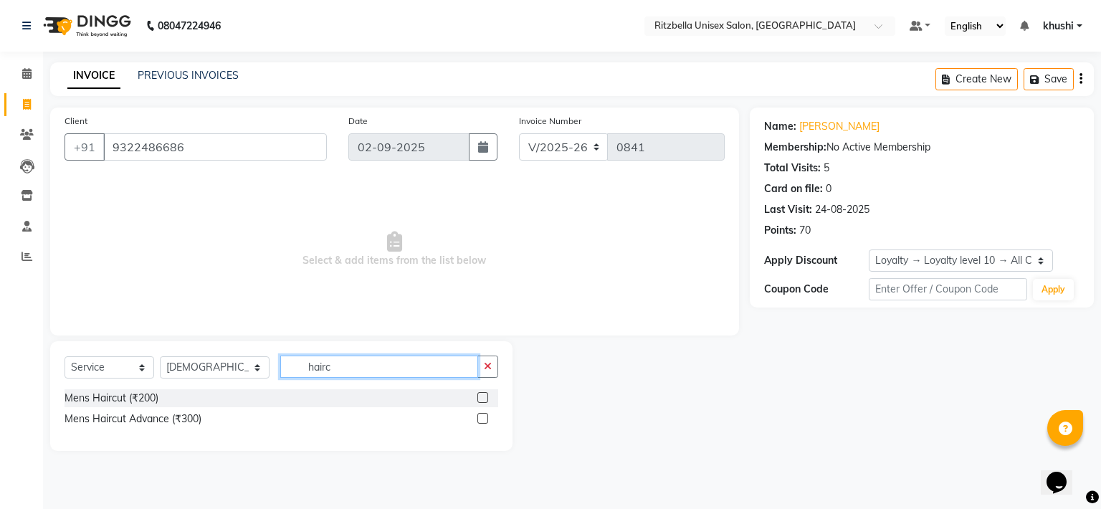
type input "hairc"
click at [196, 398] on div "Mens Haircut (₹200)" at bounding box center [281, 398] width 434 height 18
click at [100, 397] on div "Mens Haircut (₹200)" at bounding box center [111, 398] width 94 height 15
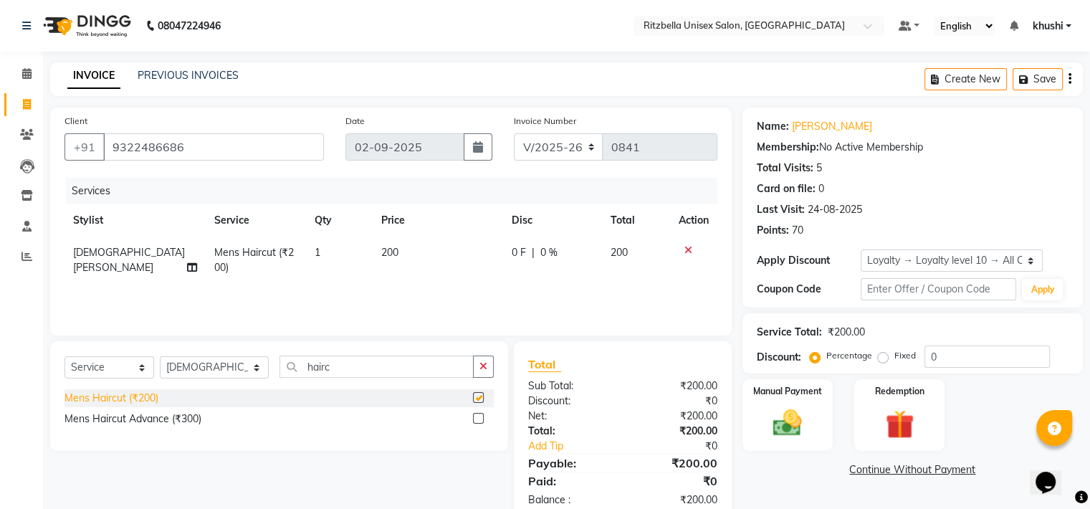
checkbox input "false"
click at [333, 368] on input "hairc" at bounding box center [376, 366] width 194 height 22
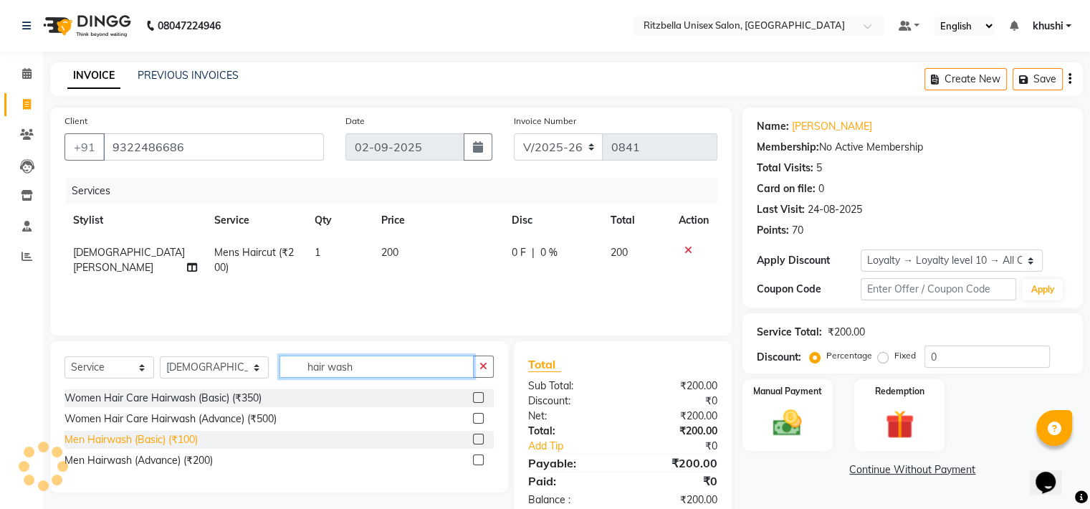
type input "hair wash"
click at [125, 439] on div "Men Hairwash (Basic) (₹100)" at bounding box center [130, 439] width 133 height 15
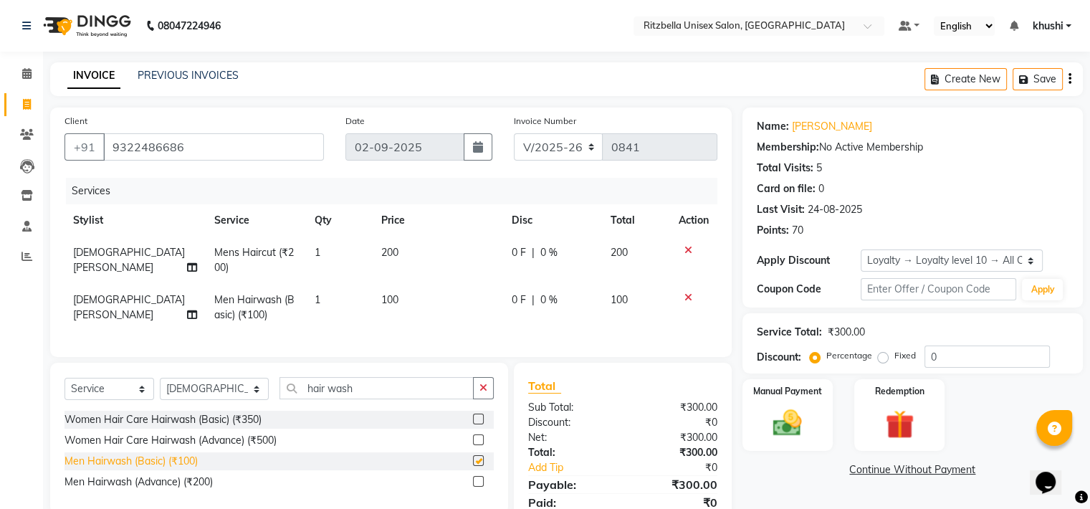
checkbox input "false"
click at [192, 489] on div "Men Hairwash (Advance) (₹200)" at bounding box center [138, 481] width 148 height 15
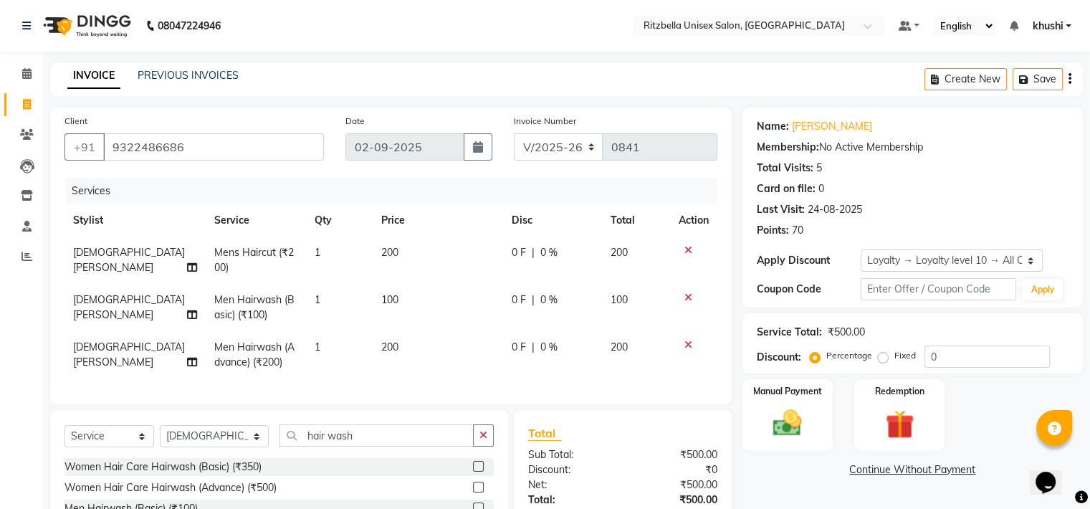
checkbox input "false"
click at [687, 300] on icon at bounding box center [688, 297] width 8 height 10
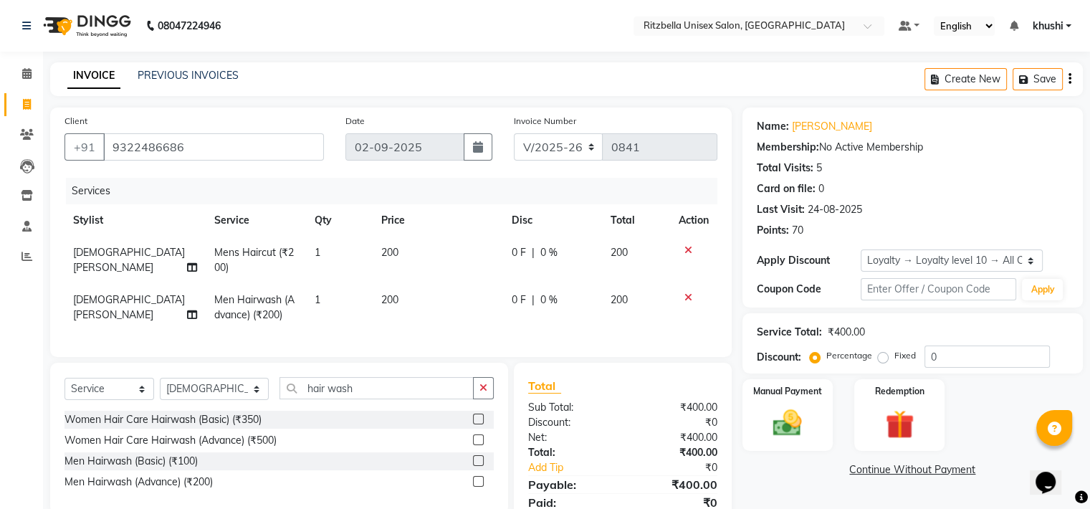
scroll to position [67, 0]
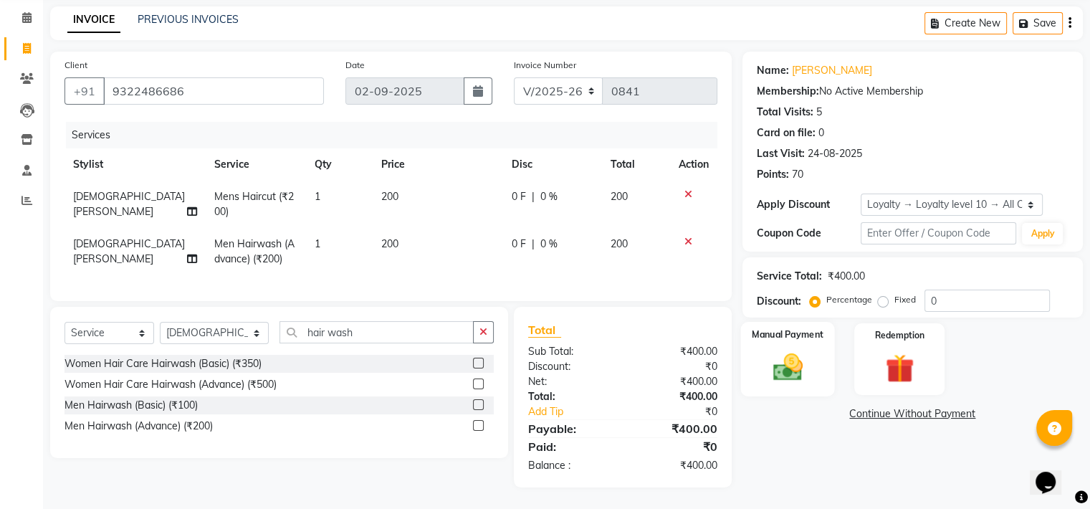
click at [763, 375] on div "Manual Payment" at bounding box center [787, 359] width 94 height 74
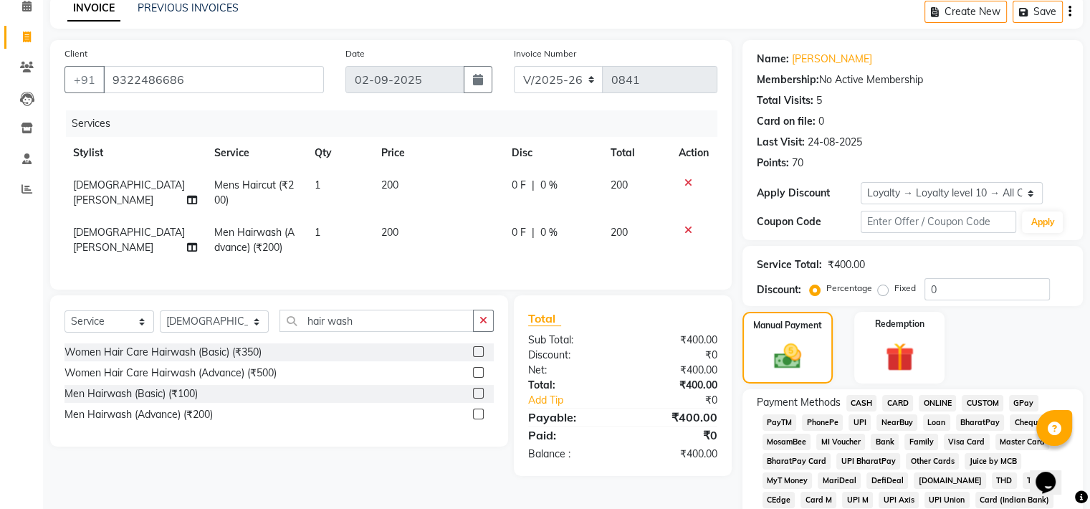
click at [863, 399] on span "CASH" at bounding box center [861, 403] width 31 height 16
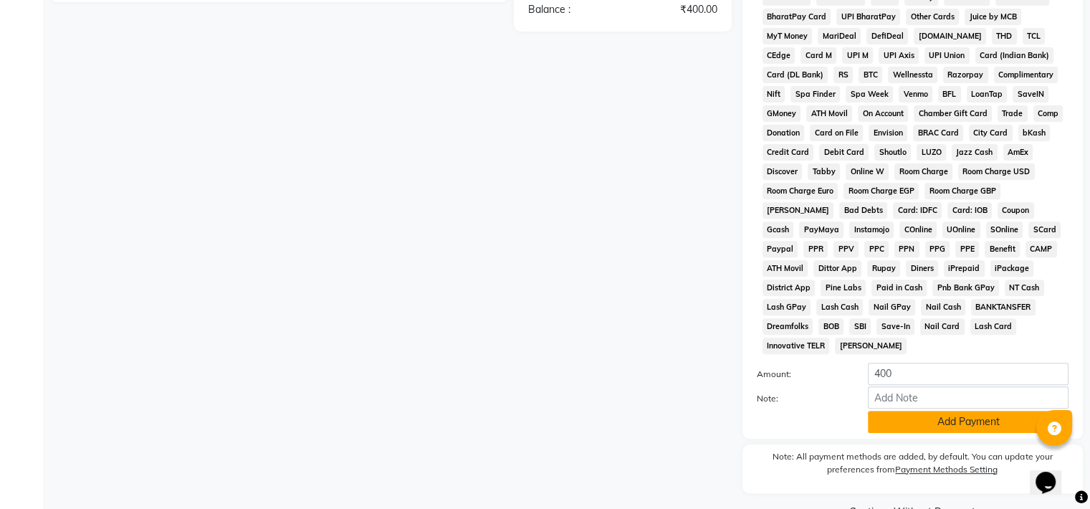
click at [897, 414] on button "Add Payment" at bounding box center [968, 422] width 201 height 22
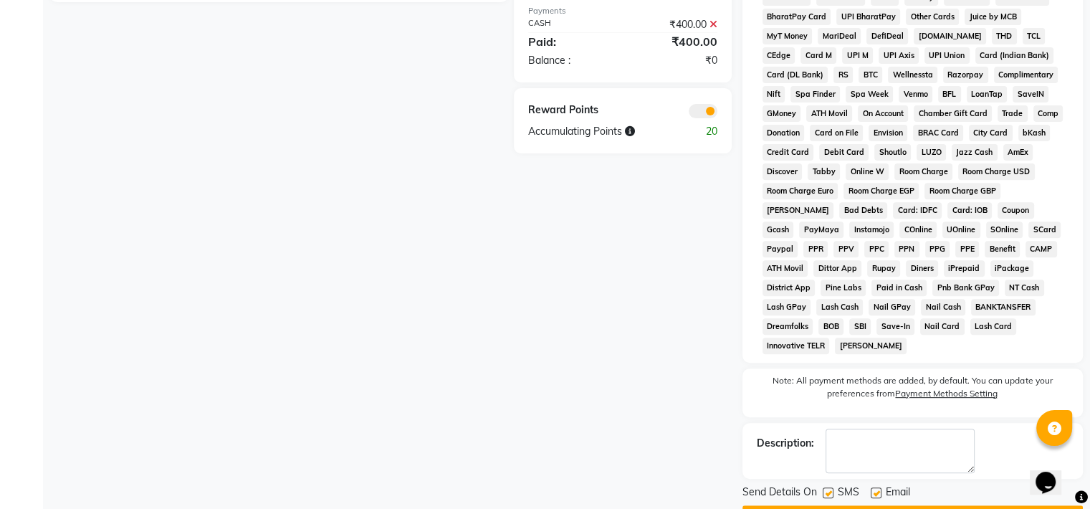
scroll to position [543, 0]
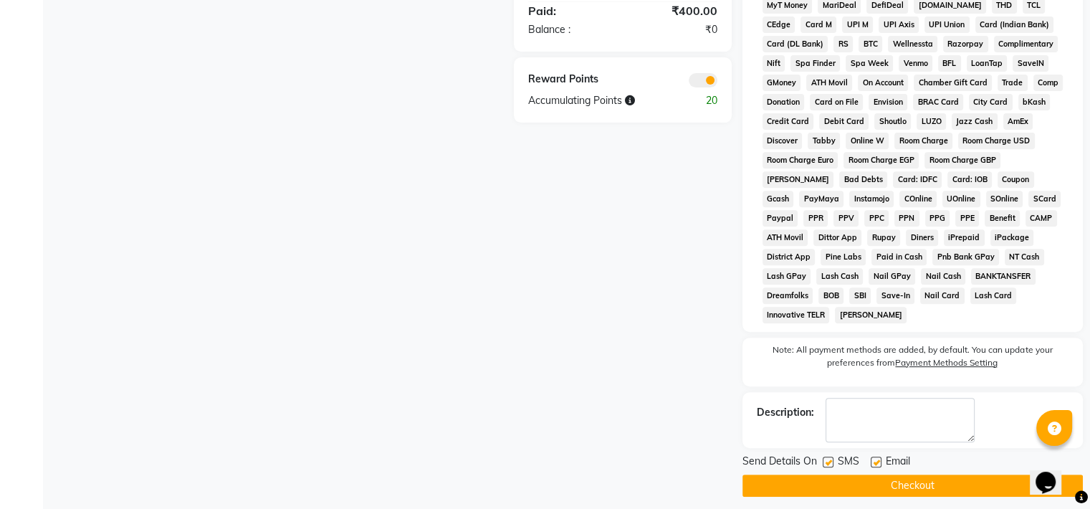
click at [834, 474] on button "Checkout" at bounding box center [912, 485] width 340 height 22
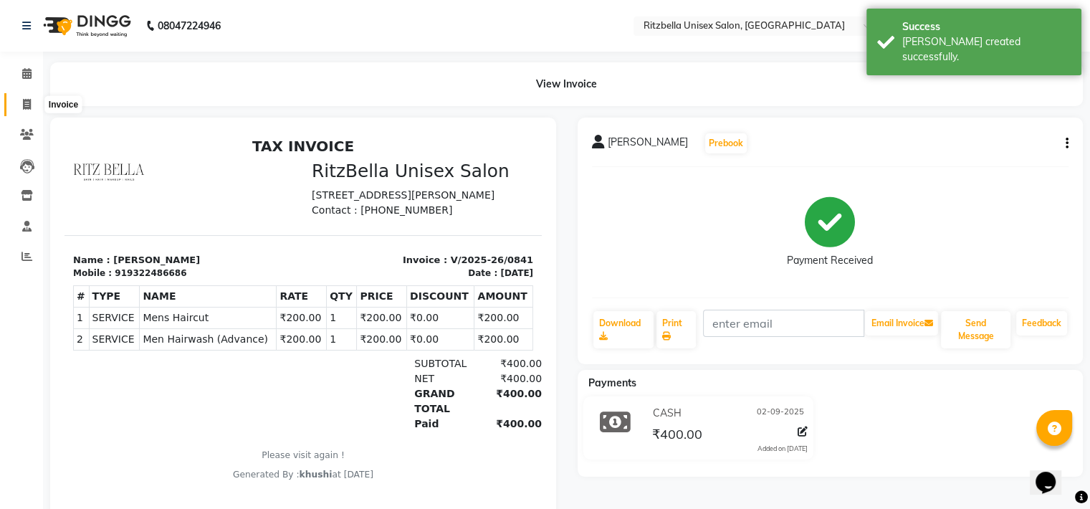
click at [14, 111] on span at bounding box center [26, 105] width 25 height 16
select select "service"
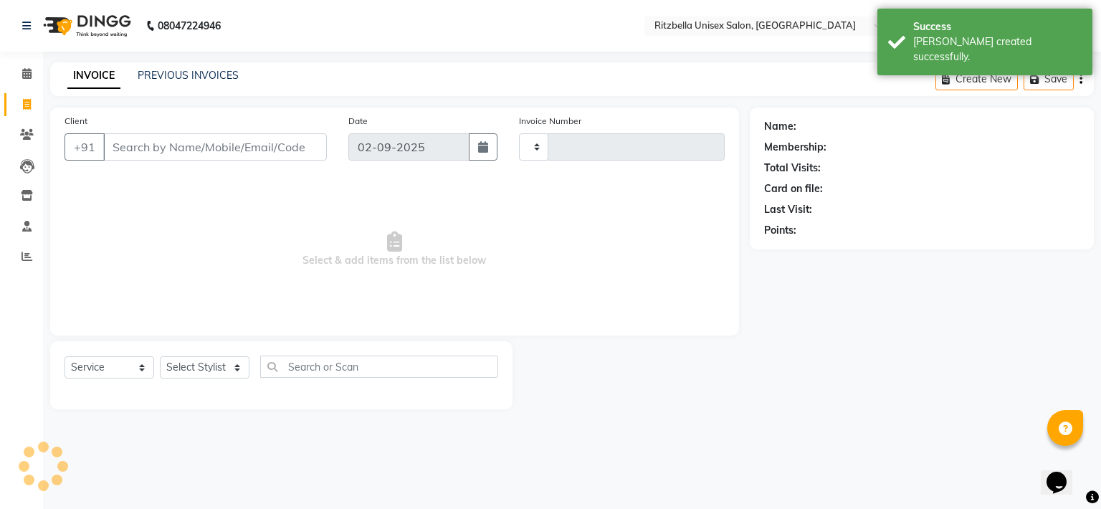
type input "0842"
select select "6870"
click at [183, 77] on link "PREVIOUS INVOICES" at bounding box center [188, 75] width 101 height 13
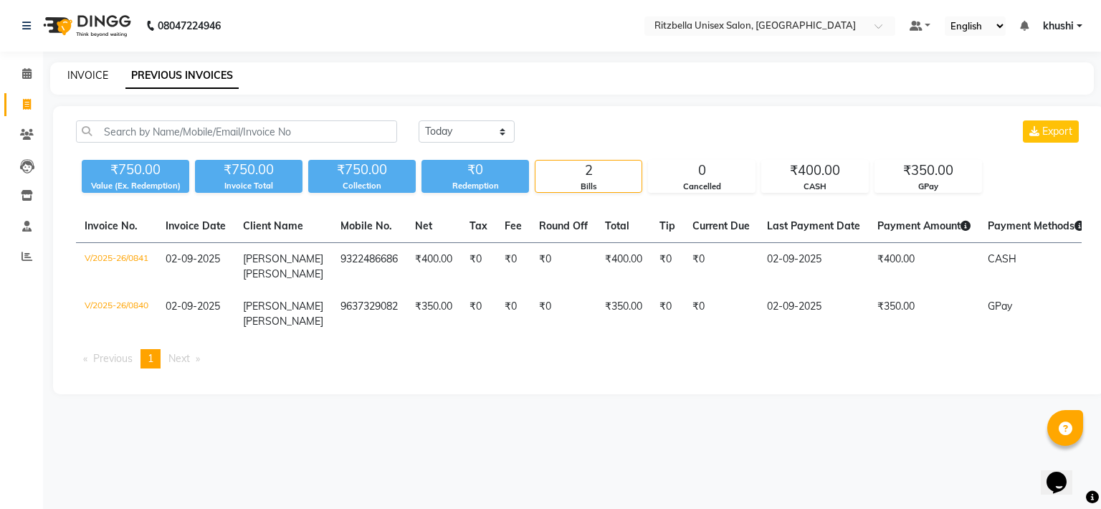
click at [88, 74] on link "INVOICE" at bounding box center [87, 75] width 41 height 13
select select "6870"
select select "service"
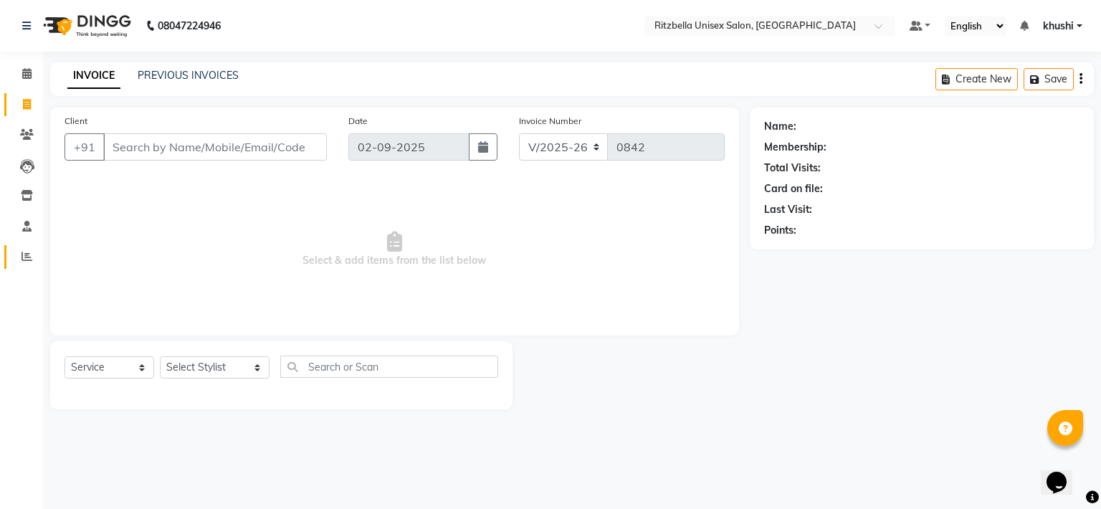
click at [22, 267] on link "Reports" at bounding box center [21, 257] width 34 height 24
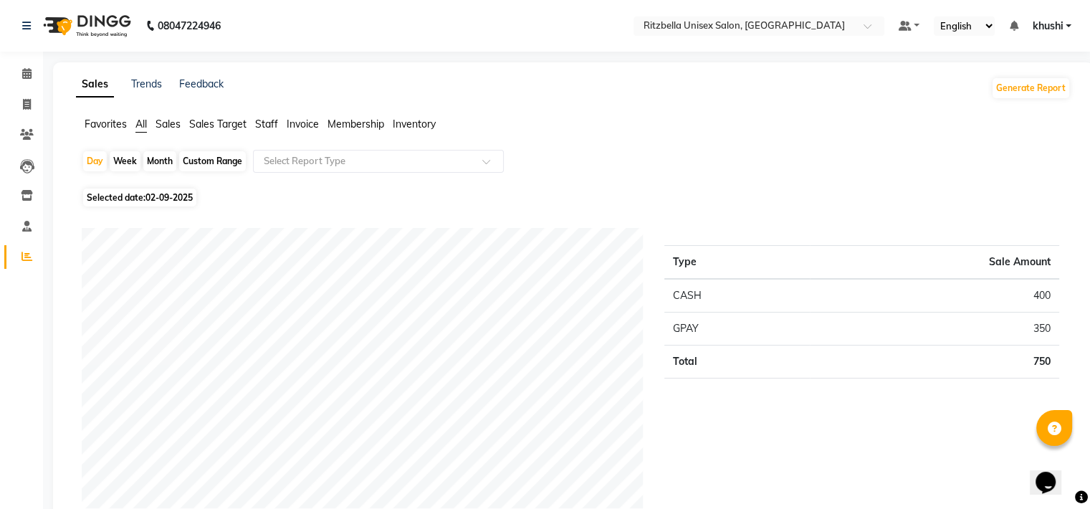
click at [161, 158] on div "Month" at bounding box center [159, 161] width 33 height 20
select select "9"
select select "2025"
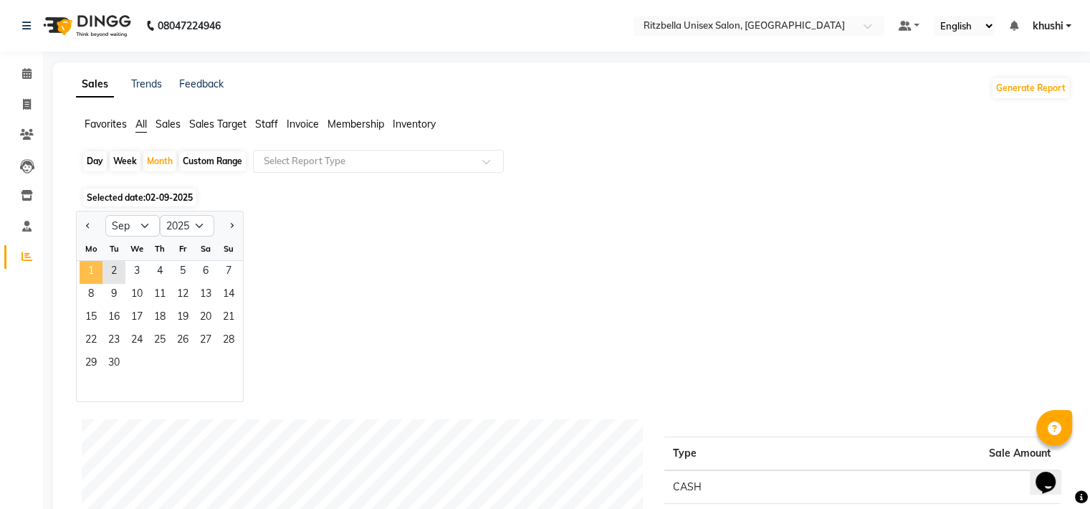
click at [86, 267] on span "1" at bounding box center [91, 272] width 23 height 23
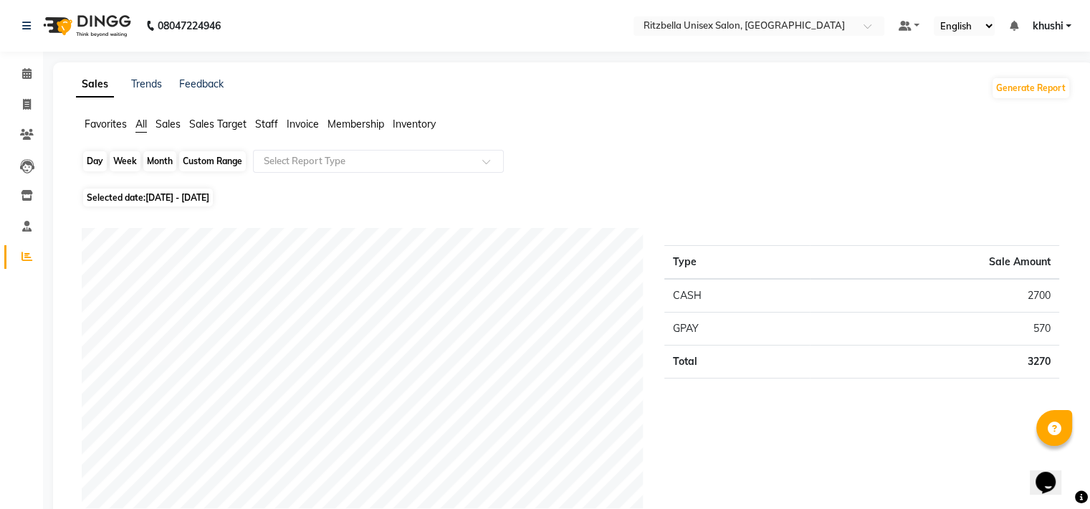
click at [148, 171] on div "Month" at bounding box center [159, 161] width 33 height 20
select select "9"
select select "2025"
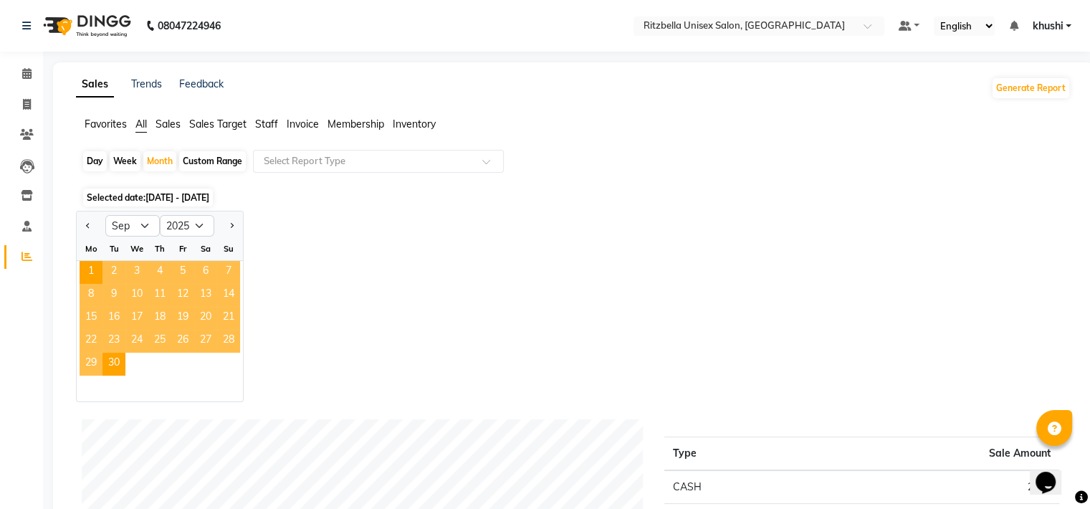
click at [95, 226] on div at bounding box center [91, 225] width 29 height 23
click at [89, 224] on span "Previous month" at bounding box center [88, 224] width 5 height 5
select select "8"
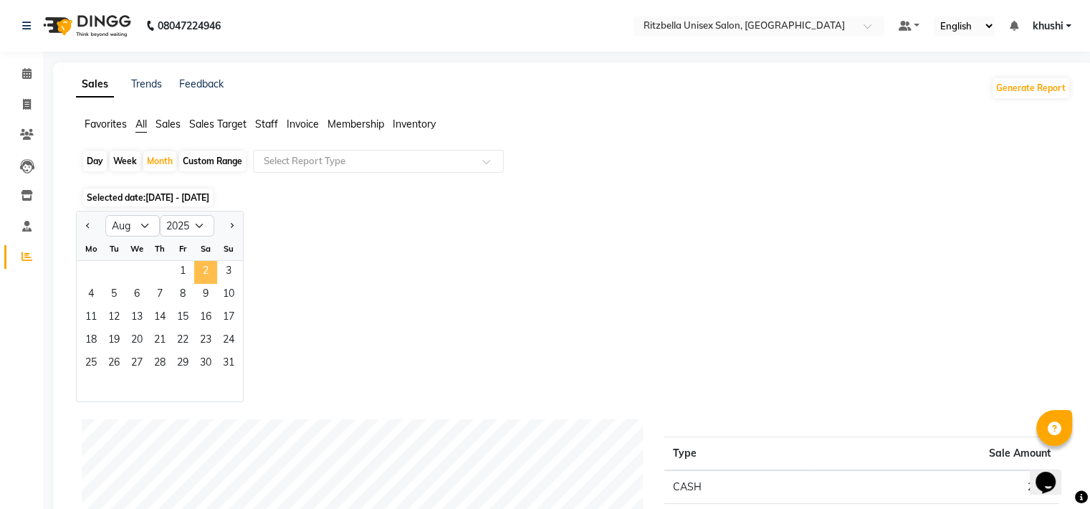
click at [196, 277] on span "2" at bounding box center [205, 272] width 23 height 23
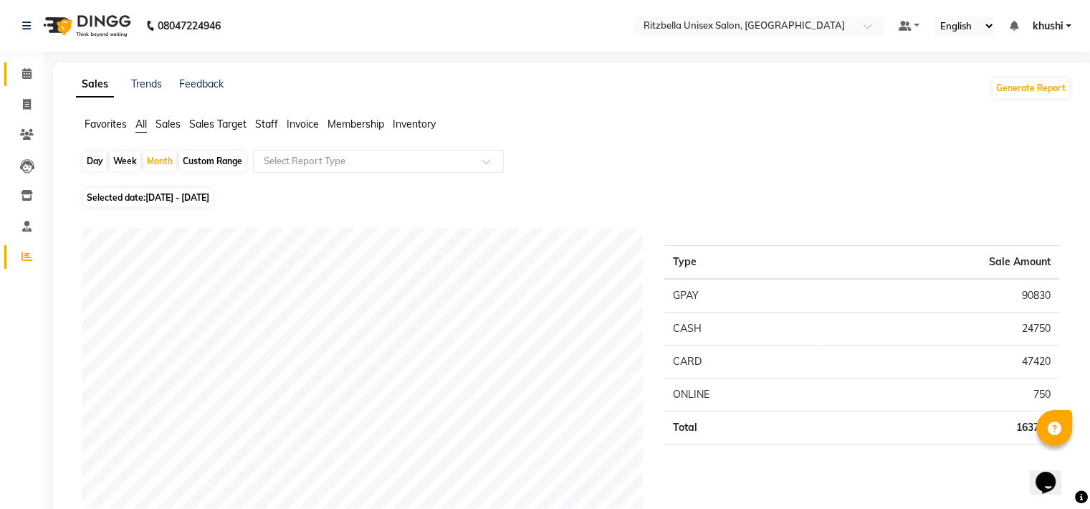
click at [27, 82] on link "Calendar" at bounding box center [21, 74] width 34 height 24
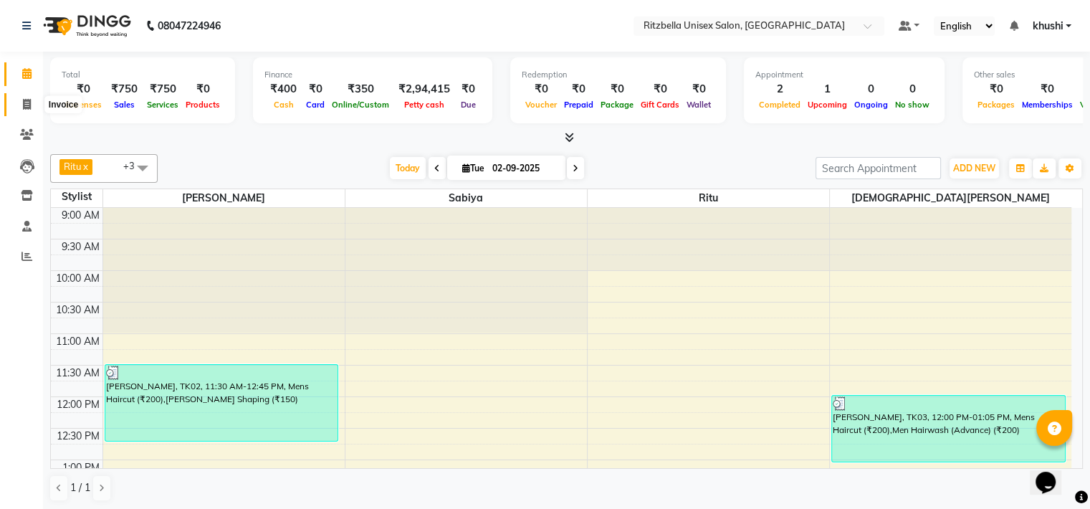
click at [23, 110] on icon at bounding box center [27, 104] width 8 height 11
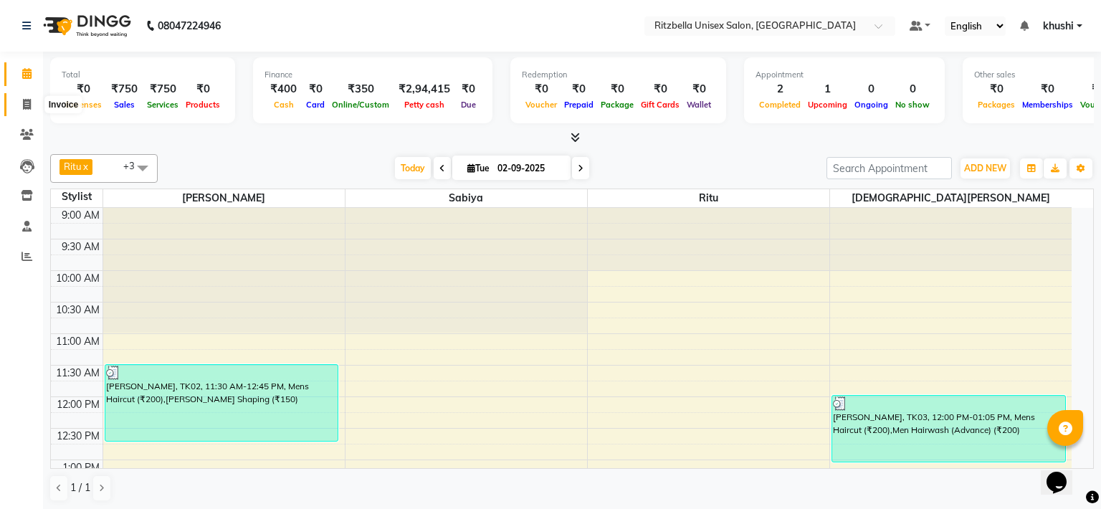
select select "6870"
select select "service"
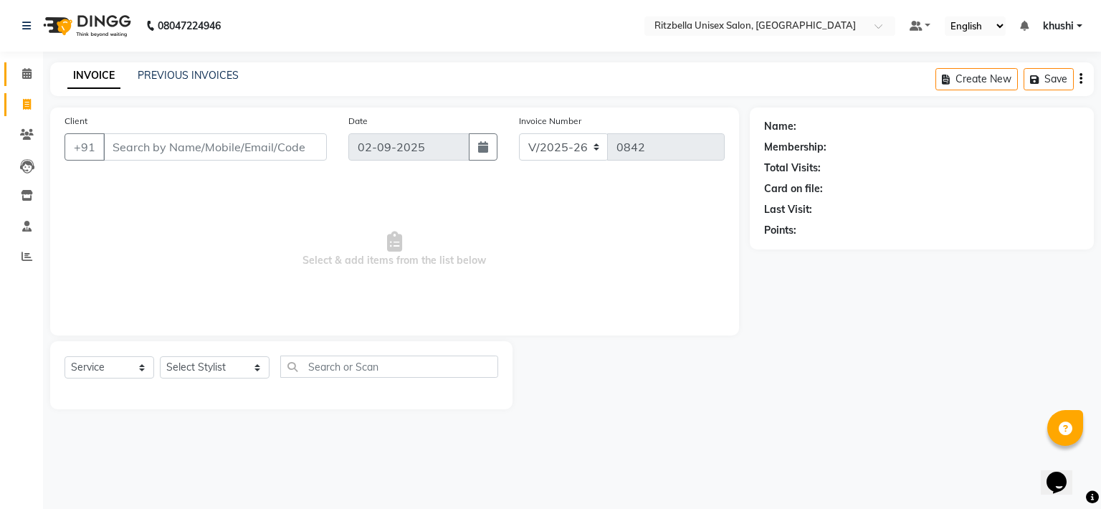
click at [34, 84] on link "Calendar" at bounding box center [21, 74] width 34 height 24
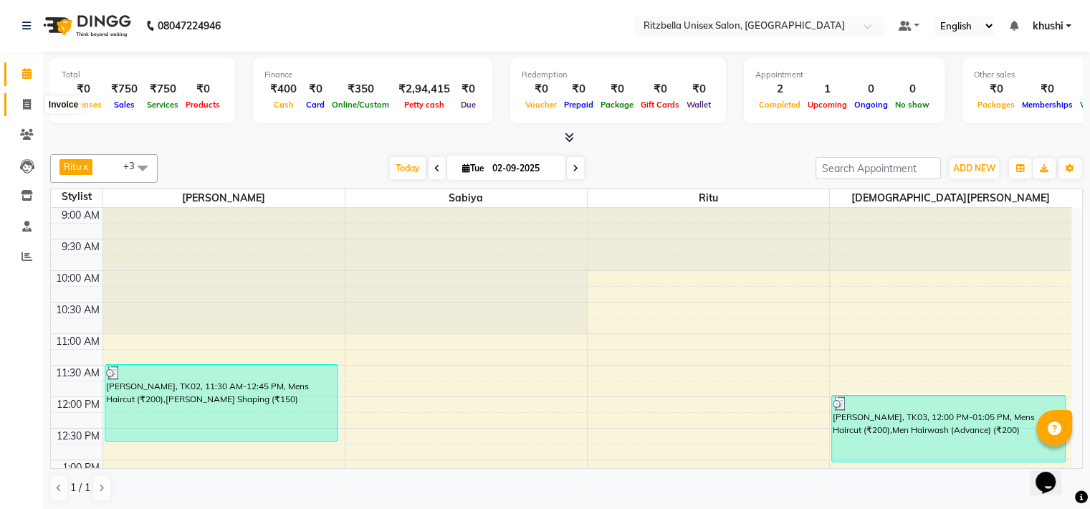
click at [28, 104] on icon at bounding box center [27, 104] width 8 height 11
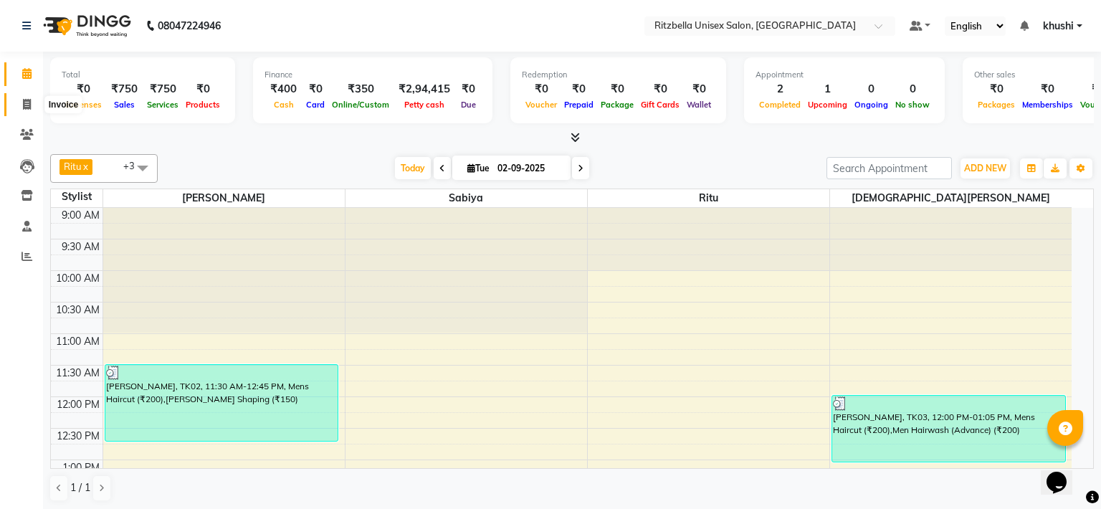
select select "6870"
select select "service"
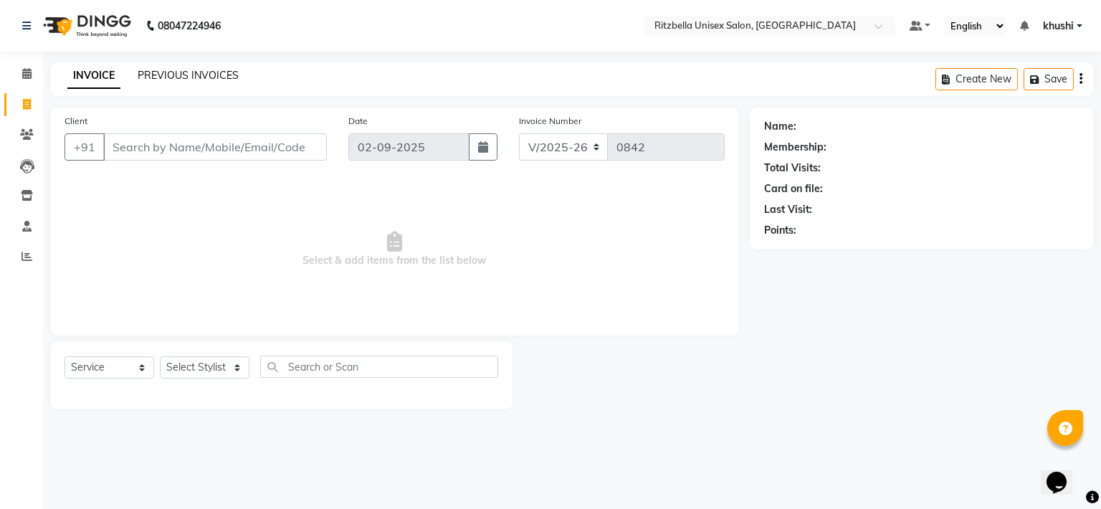
click at [186, 78] on link "PREVIOUS INVOICES" at bounding box center [188, 75] width 101 height 13
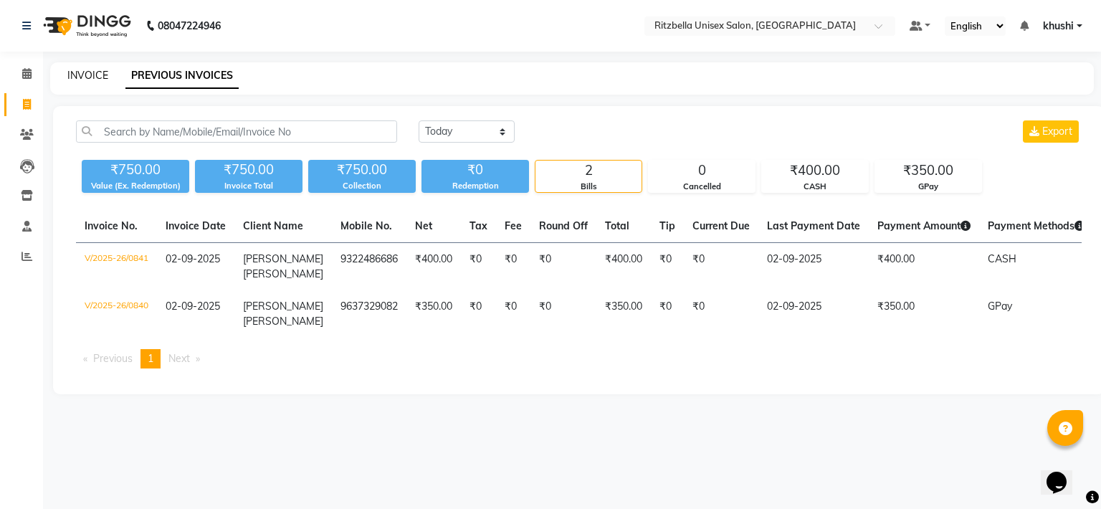
click at [95, 72] on link "INVOICE" at bounding box center [87, 75] width 41 height 13
select select "6870"
select select "service"
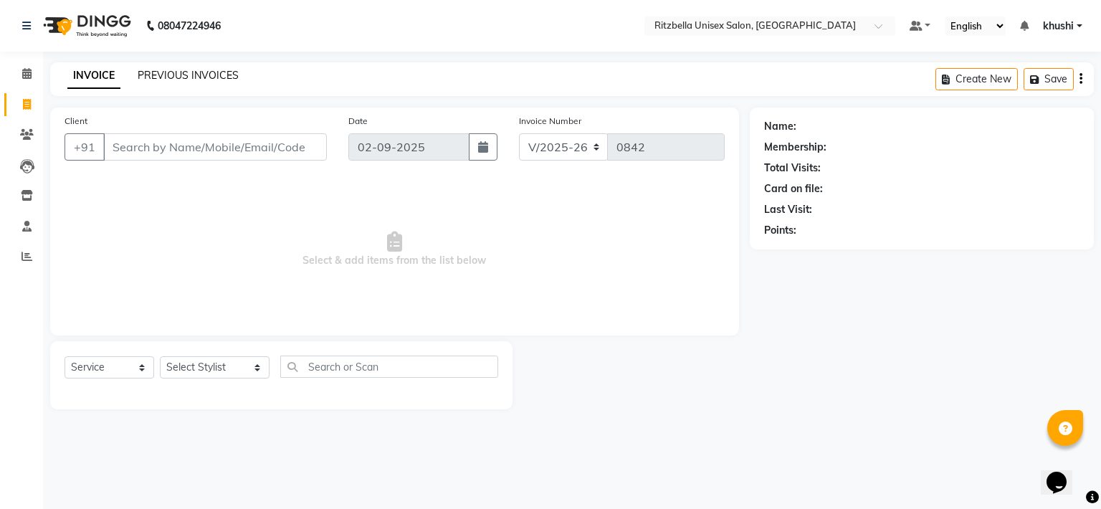
click at [207, 78] on link "PREVIOUS INVOICES" at bounding box center [188, 75] width 101 height 13
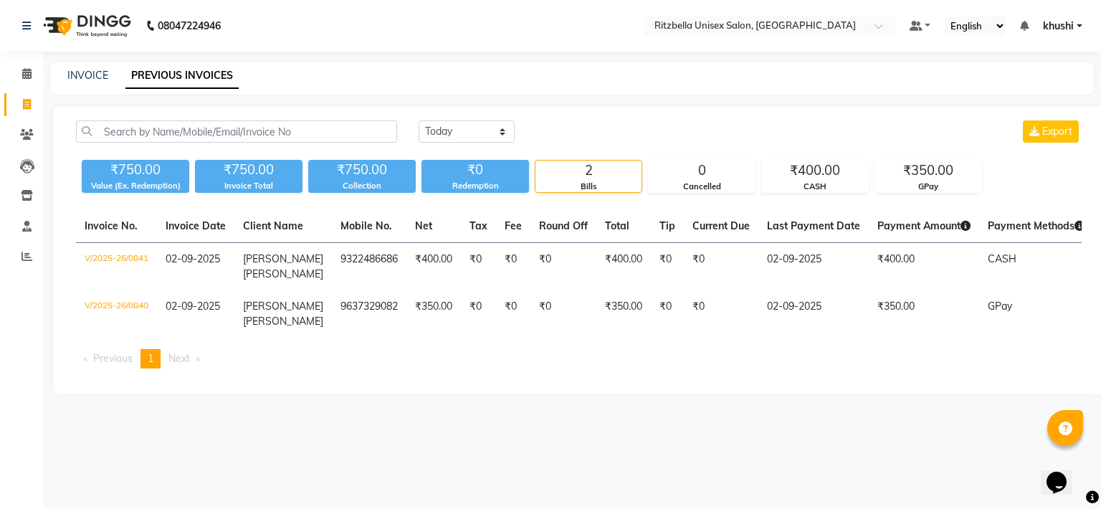
click at [97, 84] on div "INVOICE PREVIOUS INVOICES" at bounding box center [571, 78] width 1043 height 32
click at [95, 70] on link "INVOICE" at bounding box center [87, 75] width 41 height 13
select select "service"
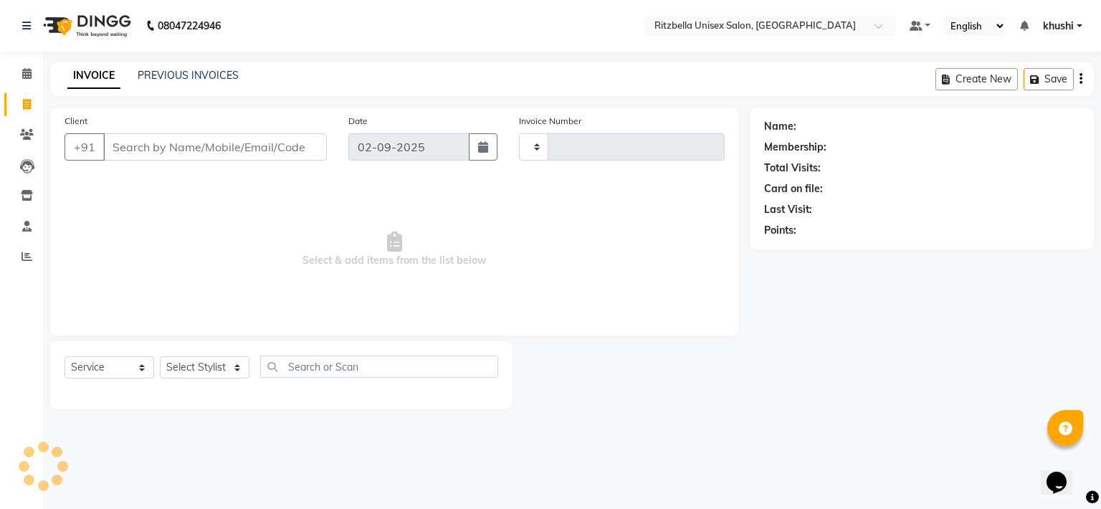
type input "0842"
select select "6870"
click at [25, 254] on icon at bounding box center [26, 256] width 11 height 11
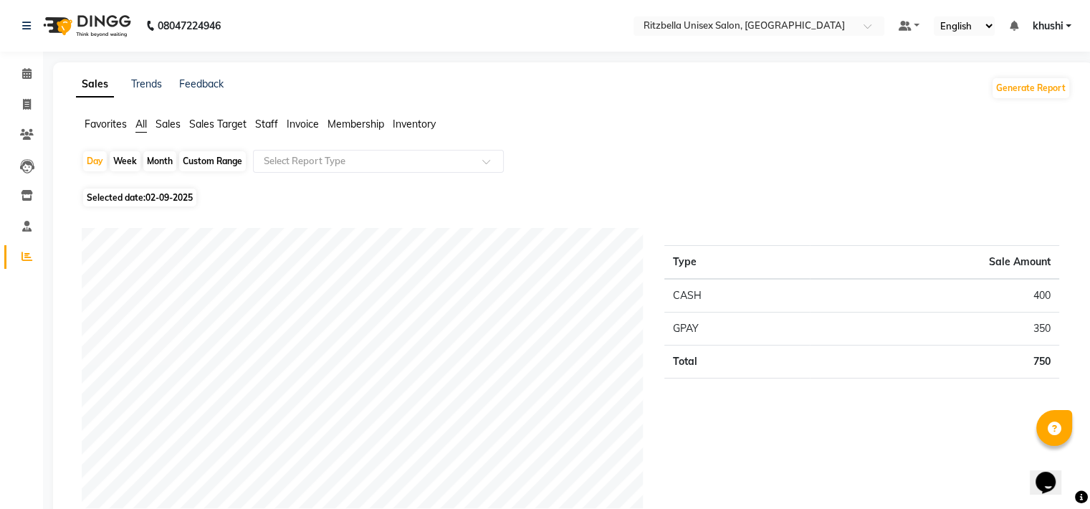
click at [166, 159] on div "Month" at bounding box center [159, 161] width 33 height 20
select select "9"
select select "2025"
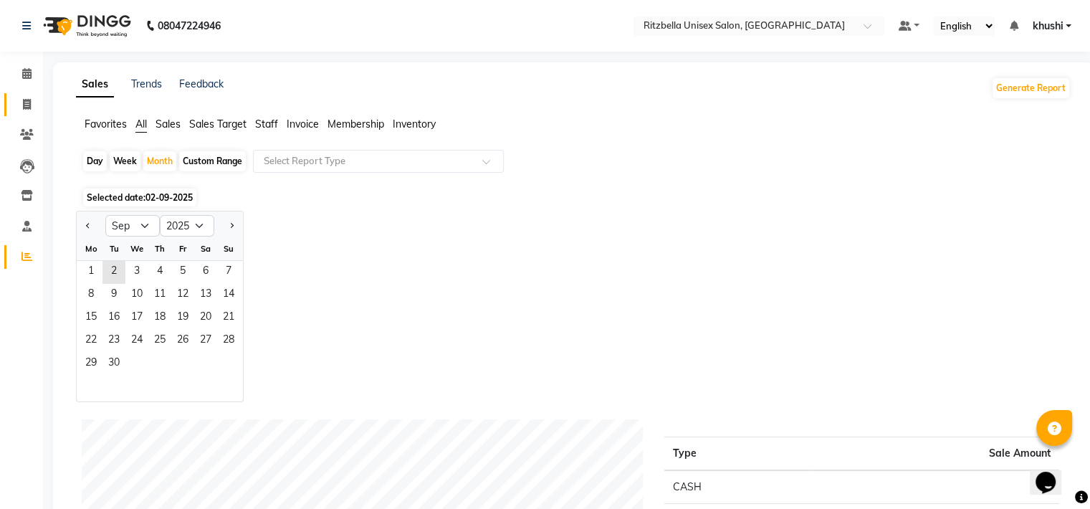
click at [21, 93] on link "Invoice" at bounding box center [21, 105] width 34 height 24
select select "6870"
select select "service"
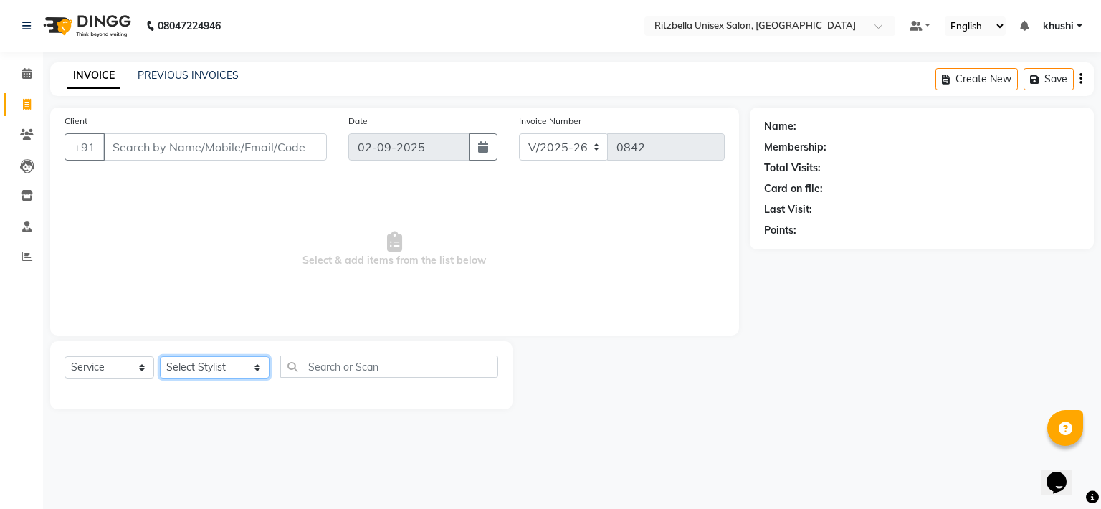
click at [221, 368] on select "Select Stylist khushi [PERSON_NAME] Ritu [PERSON_NAME] [PERSON_NAME][DEMOGRAPHI…" at bounding box center [215, 367] width 110 height 22
select select "53541"
click at [160, 357] on select "Select Stylist khushi [PERSON_NAME] Ritu [PERSON_NAME] [PERSON_NAME][DEMOGRAPHI…" at bounding box center [215, 367] width 110 height 22
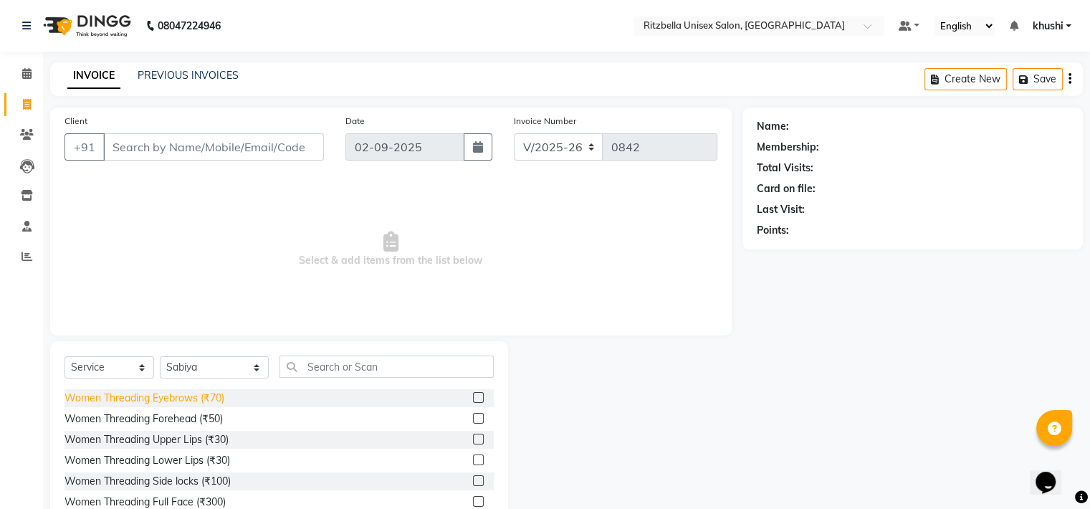
click at [169, 397] on div "Women Threading Eyebrows (₹70)" at bounding box center [144, 398] width 160 height 15
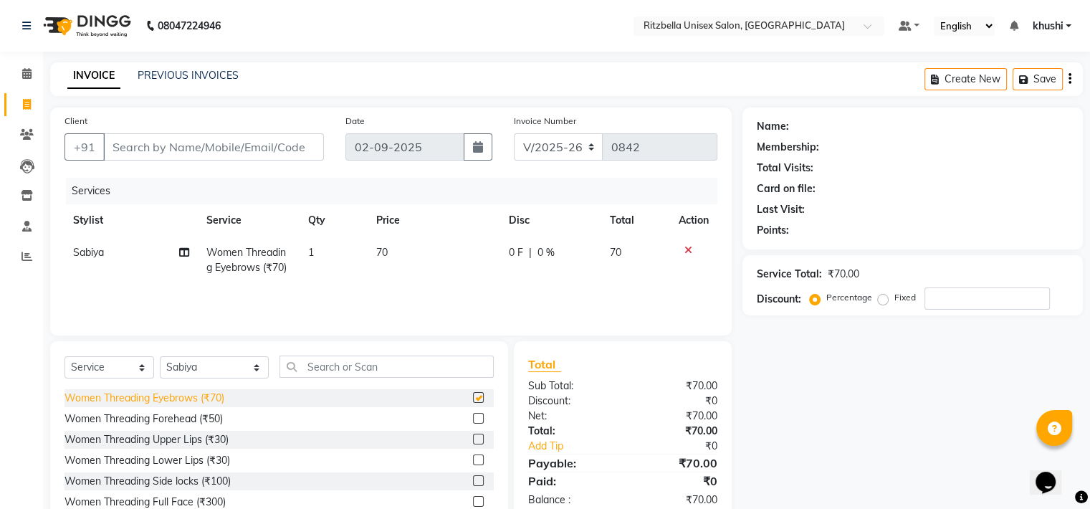
checkbox input "false"
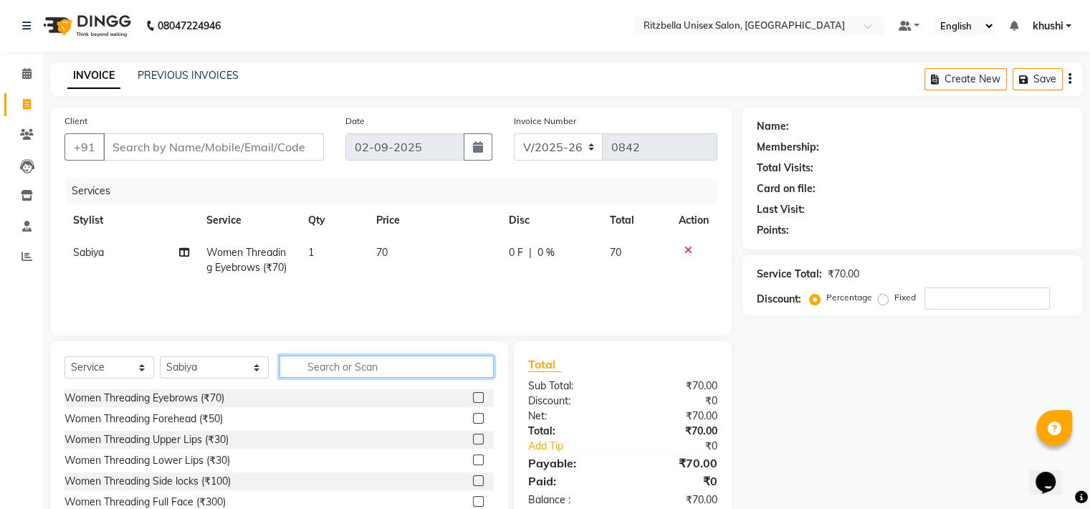
click at [330, 372] on input "text" at bounding box center [386, 366] width 214 height 22
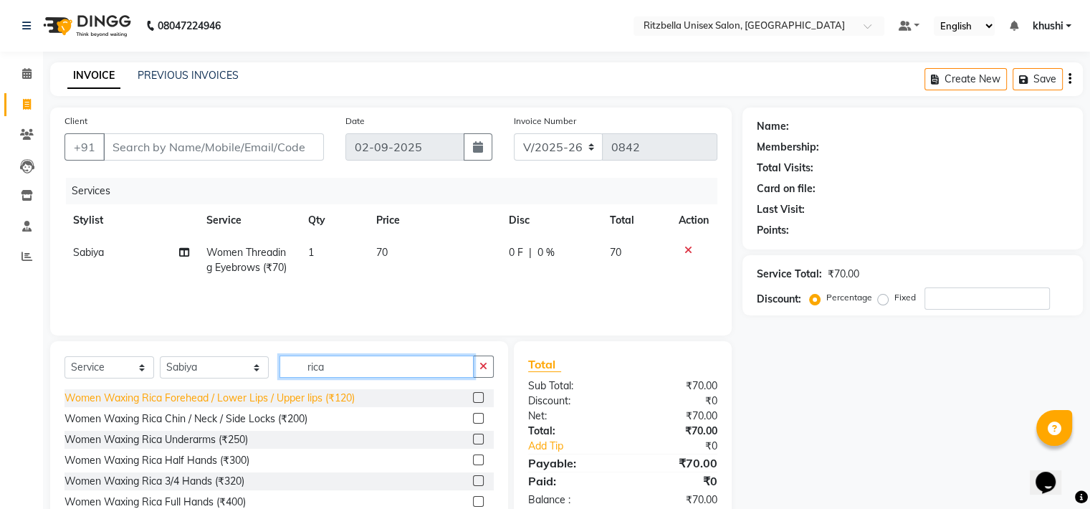
type input "rica"
click at [285, 398] on div "Women Waxing Rica Forehead / Lower Lips / Upper lips (₹120)" at bounding box center [209, 398] width 290 height 15
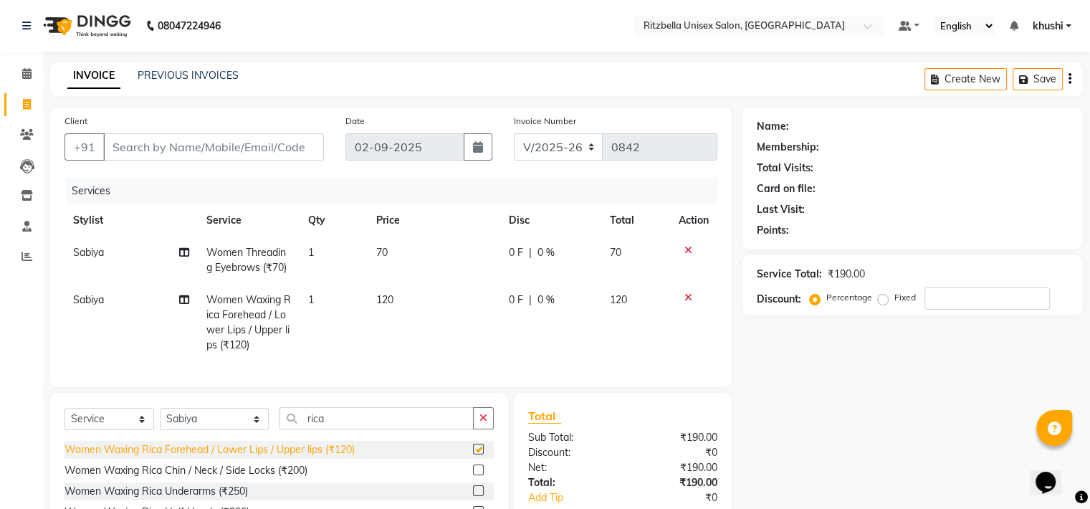
checkbox input "false"
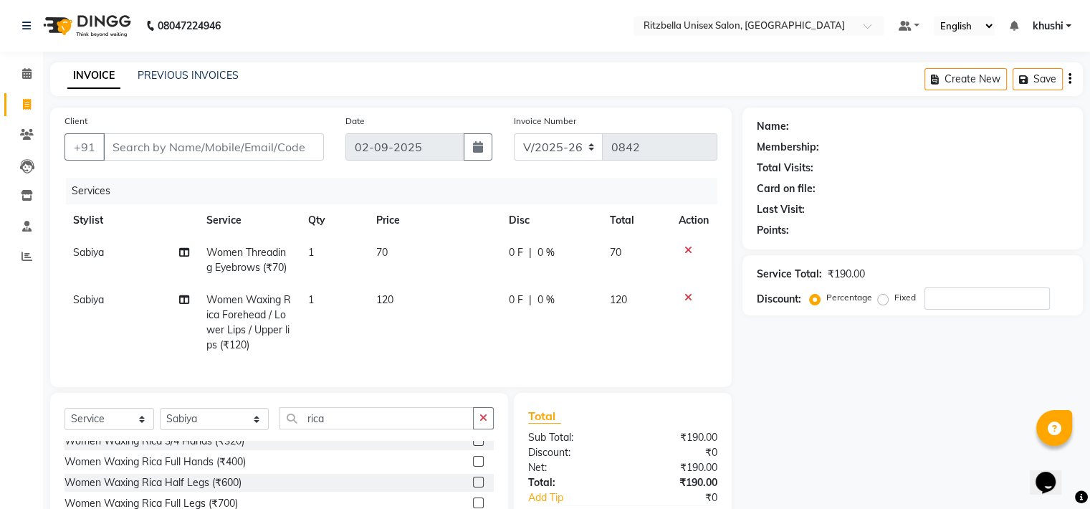
scroll to position [86, 0]
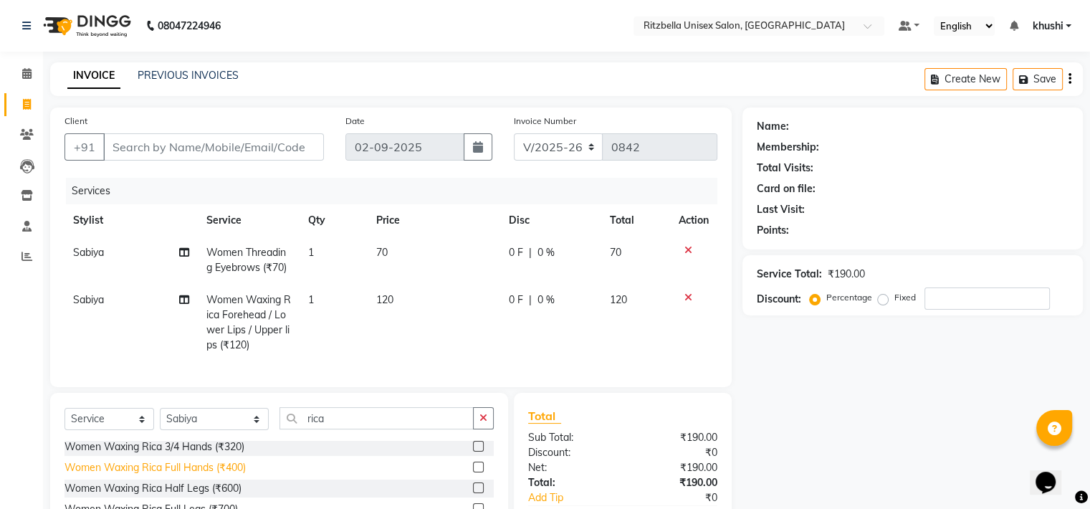
click at [203, 475] on div "Women Waxing Rica Full Hands (₹400)" at bounding box center [154, 467] width 181 height 15
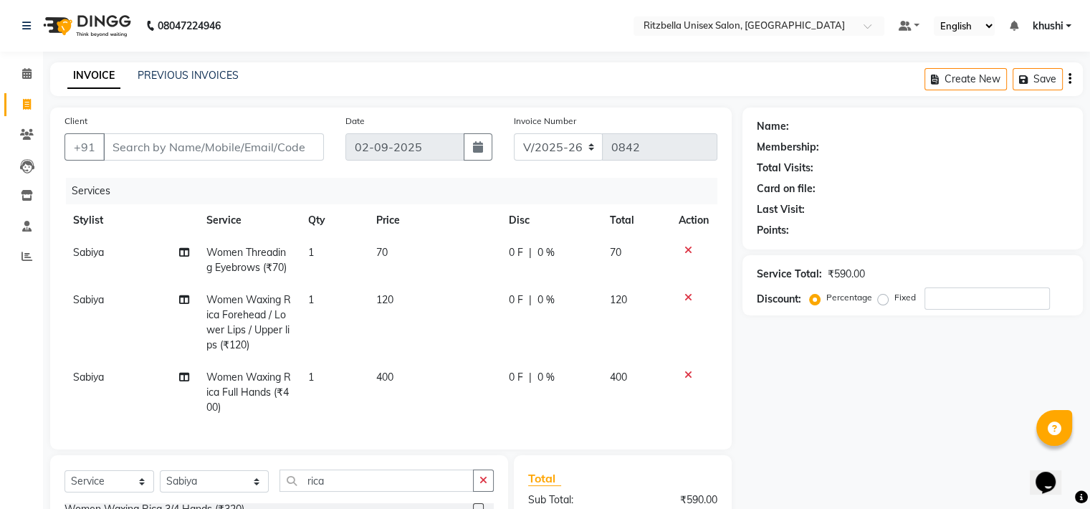
checkbox input "false"
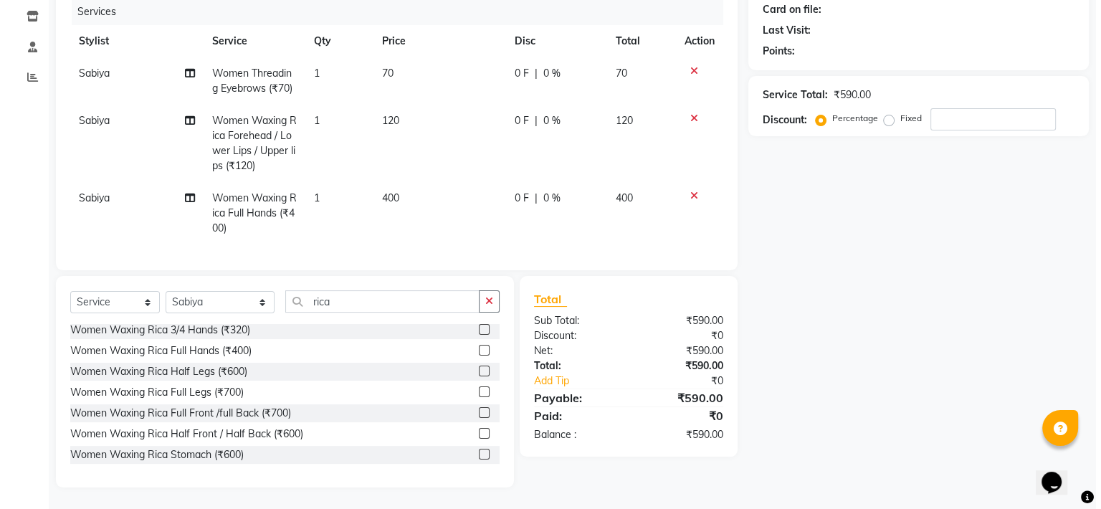
scroll to position [0, 0]
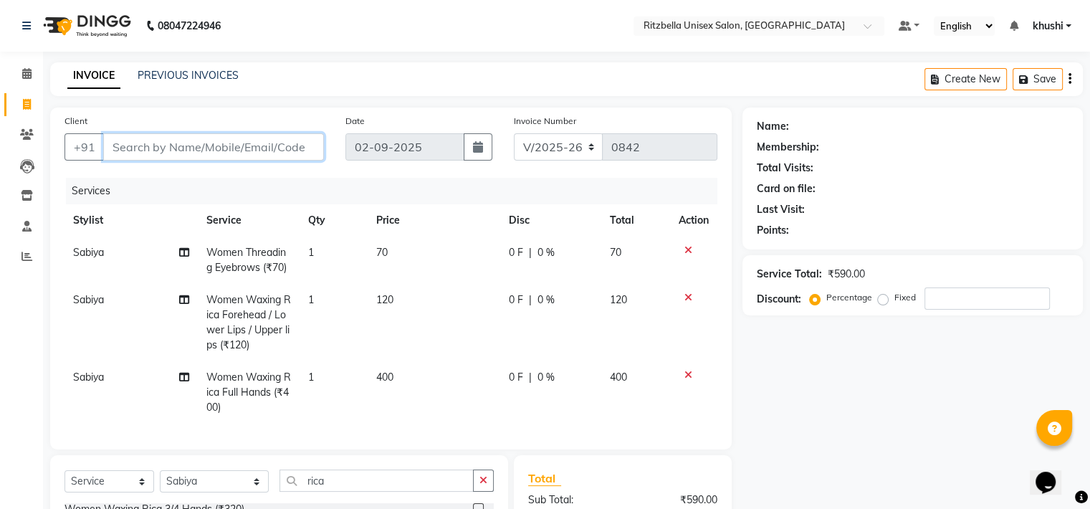
click at [213, 144] on input "Client" at bounding box center [213, 146] width 221 height 27
type input "9"
type input "0"
type input "9637731616"
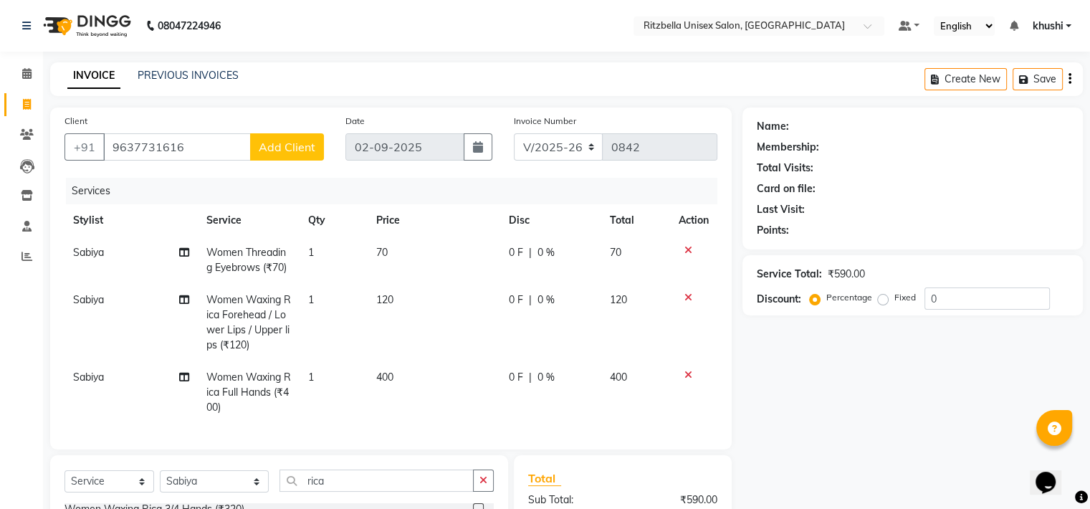
click at [297, 148] on span "Add Client" at bounding box center [287, 147] width 57 height 14
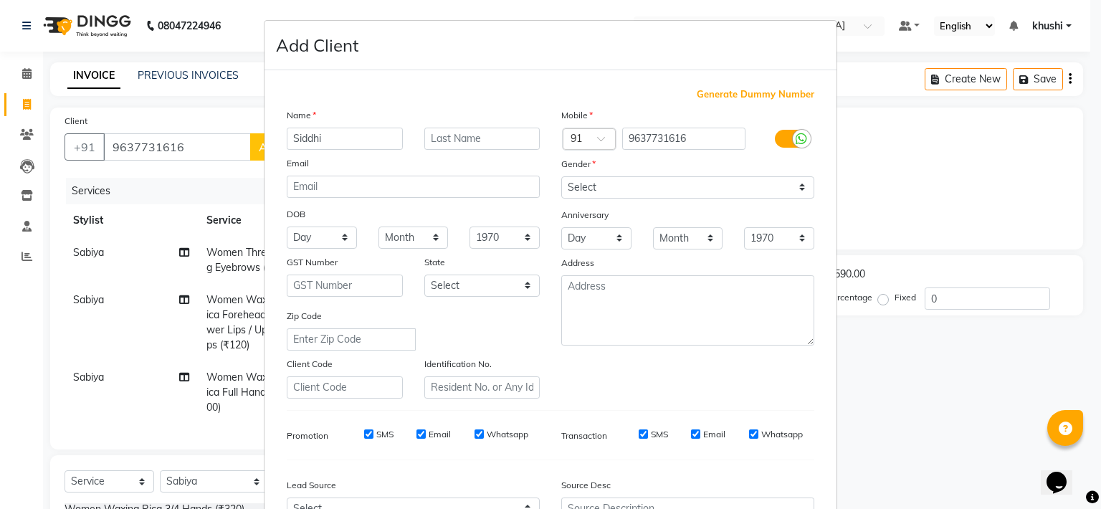
type input "Siddhi"
click at [510, 135] on input "text" at bounding box center [482, 139] width 116 height 22
type input "Priya"
click at [634, 183] on select "Select [DEMOGRAPHIC_DATA] [DEMOGRAPHIC_DATA] Other Prefer Not To Say" at bounding box center [687, 187] width 253 height 22
select select "[DEMOGRAPHIC_DATA]"
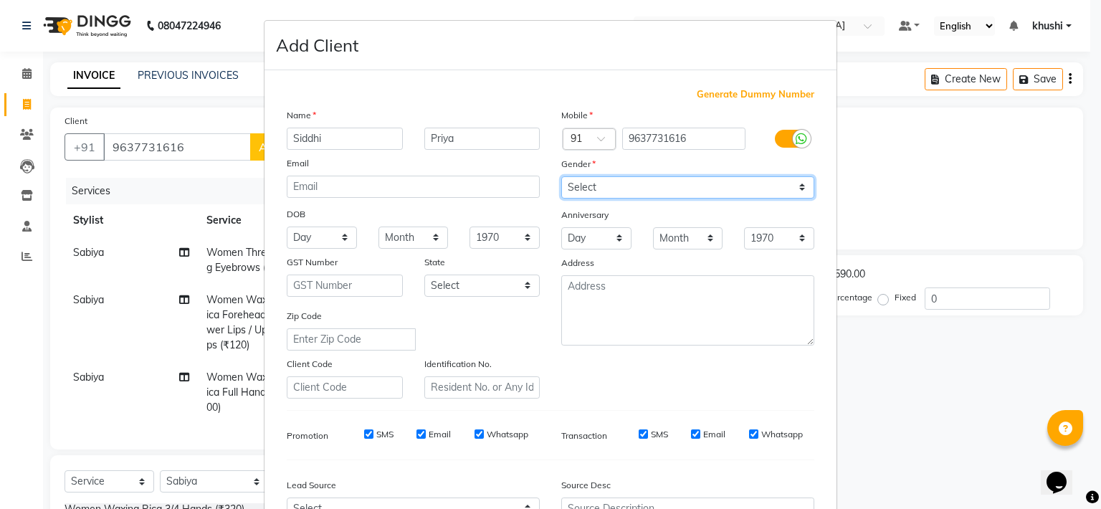
click at [561, 177] on select "Select [DEMOGRAPHIC_DATA] [DEMOGRAPHIC_DATA] Other Prefer Not To Say" at bounding box center [687, 187] width 253 height 22
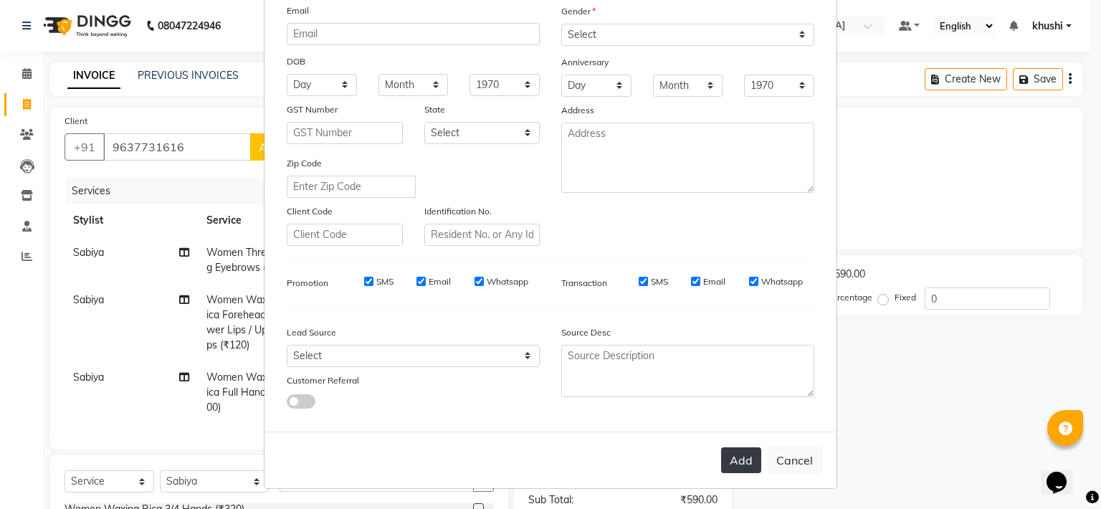
click at [735, 459] on button "Add" at bounding box center [741, 460] width 40 height 26
select select
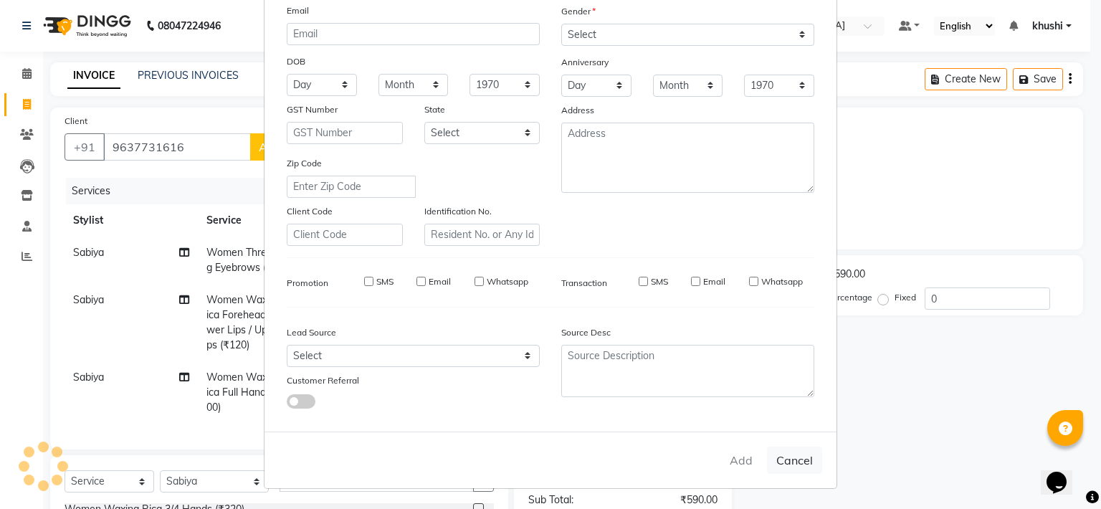
select select
checkbox input "false"
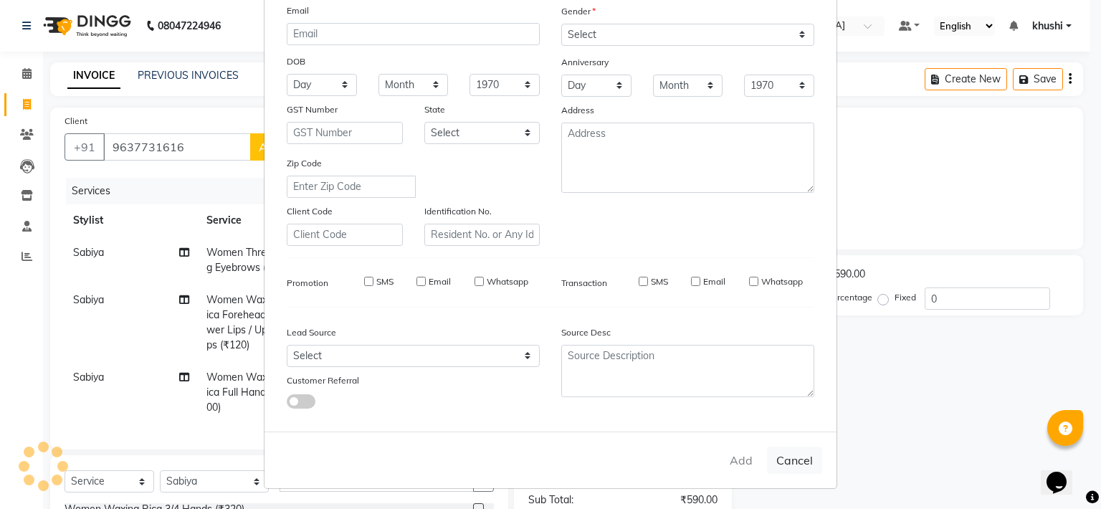
checkbox input "false"
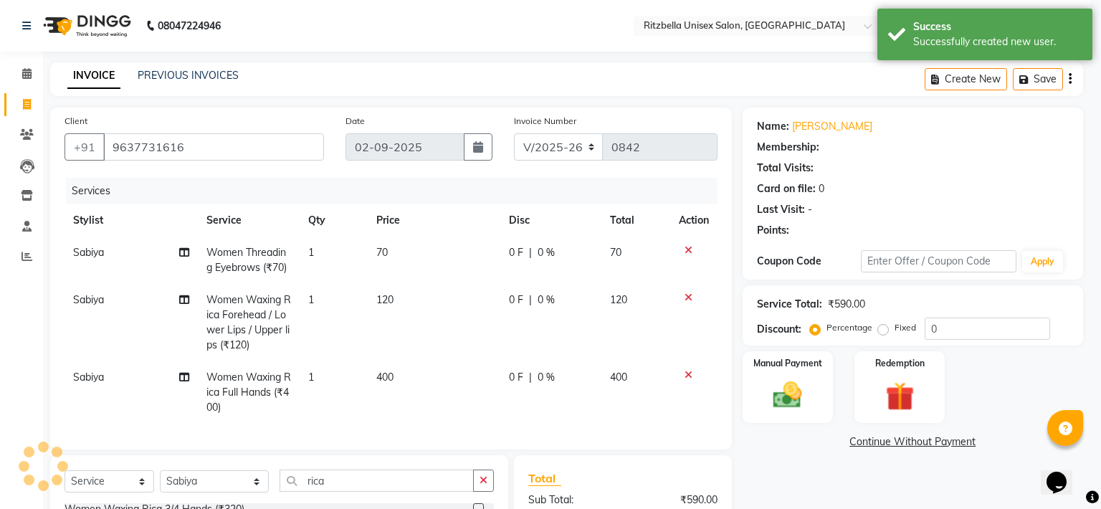
select select "1: Object"
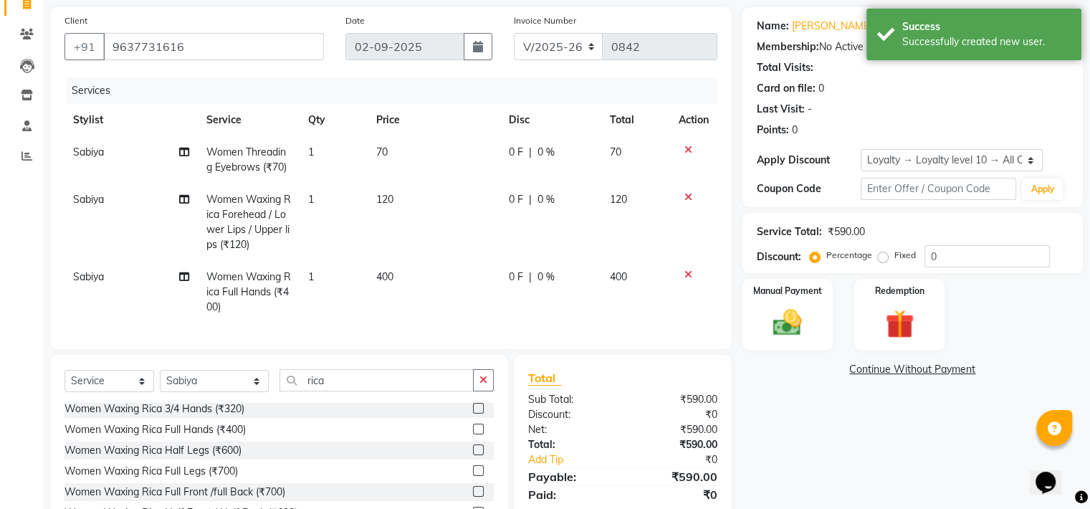
scroll to position [191, 0]
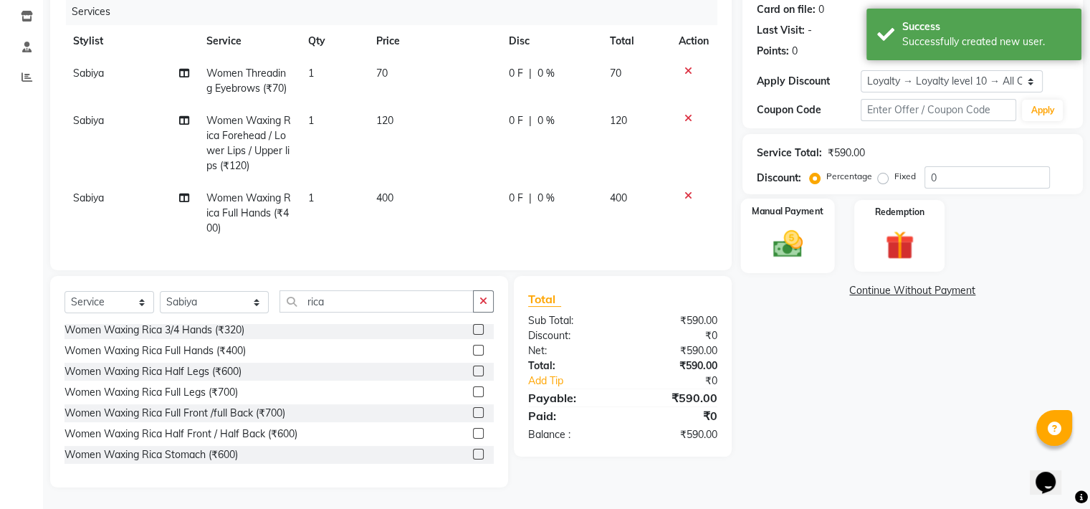
click at [788, 249] on div "Manual Payment" at bounding box center [787, 236] width 94 height 74
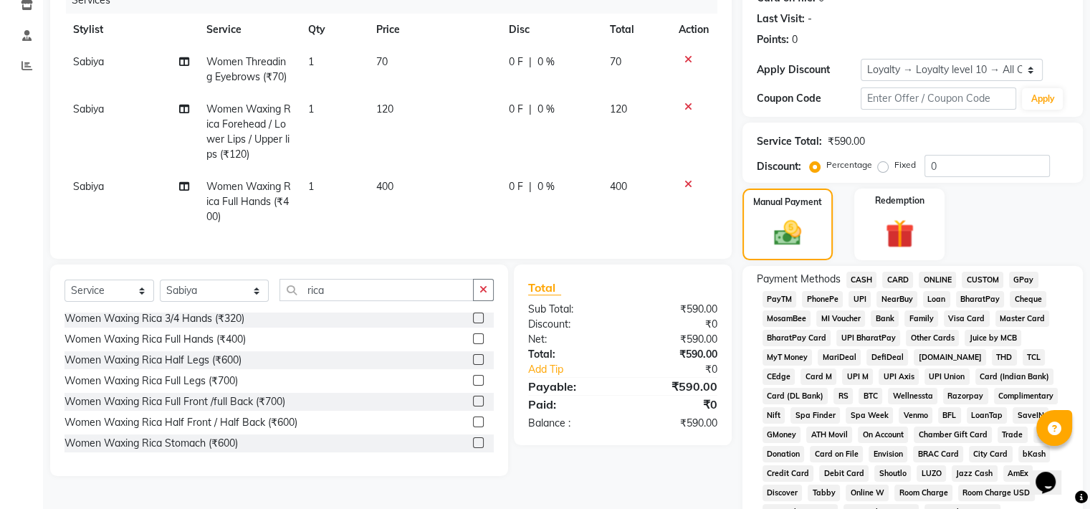
click at [854, 282] on span "CASH" at bounding box center [861, 280] width 31 height 16
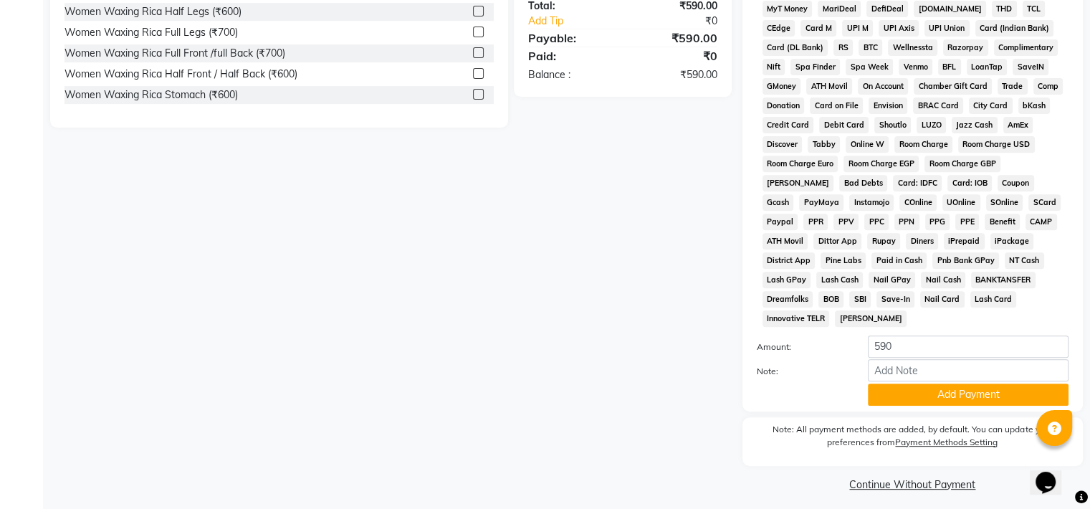
scroll to position [539, 0]
click at [911, 396] on button "Add Payment" at bounding box center [968, 394] width 201 height 22
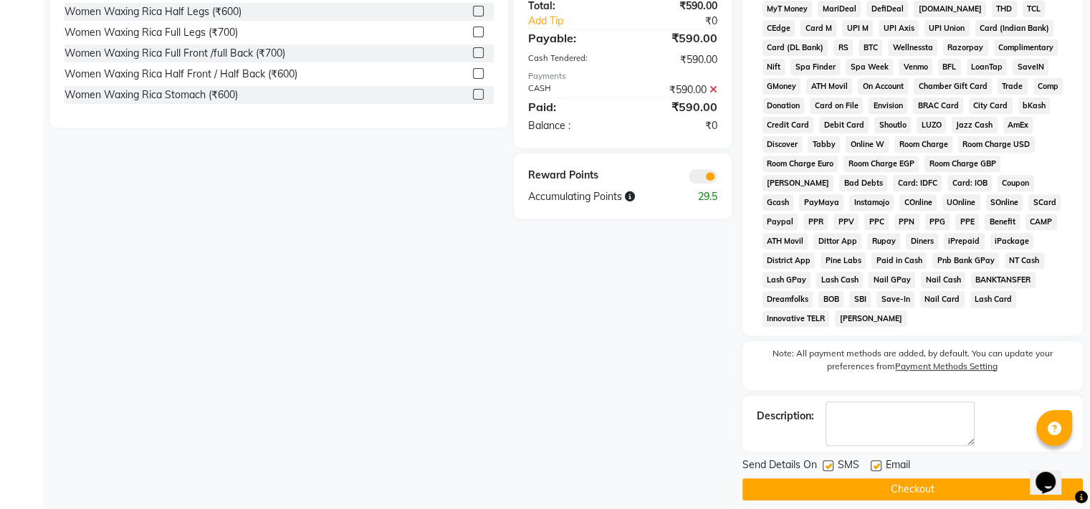
scroll to position [543, 0]
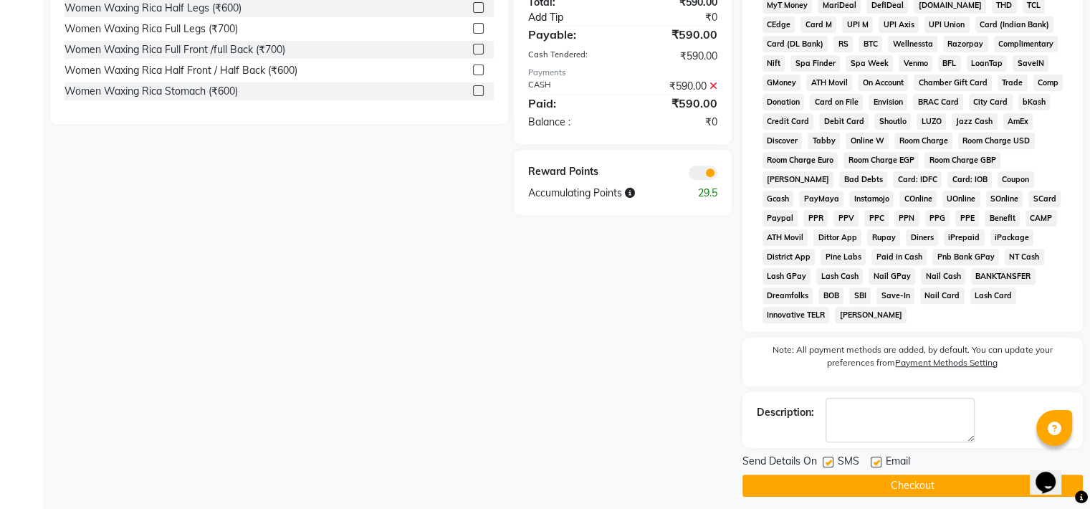
click at [562, 25] on link "Add Tip" at bounding box center [578, 17] width 123 height 15
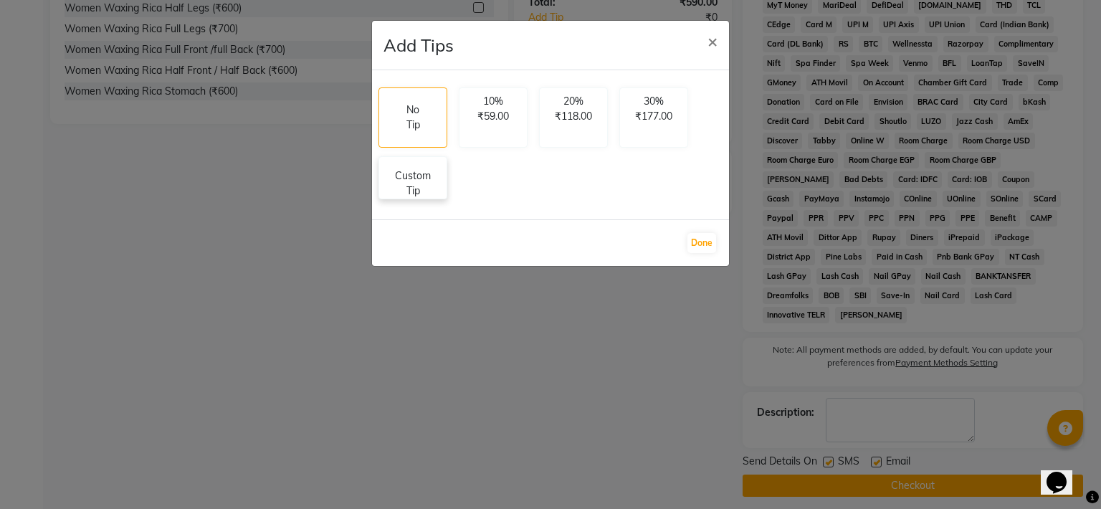
click at [419, 181] on p "Custom Tip" at bounding box center [413, 183] width 50 height 30
select select "53541"
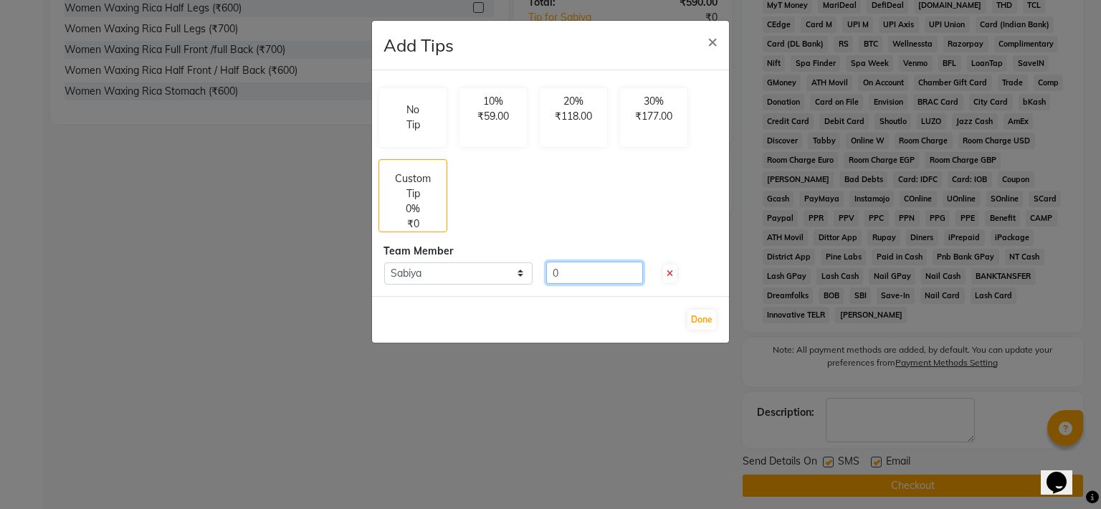
click at [589, 267] on input "0" at bounding box center [594, 273] width 97 height 22
type input "10"
click at [695, 317] on button "Done" at bounding box center [701, 320] width 29 height 20
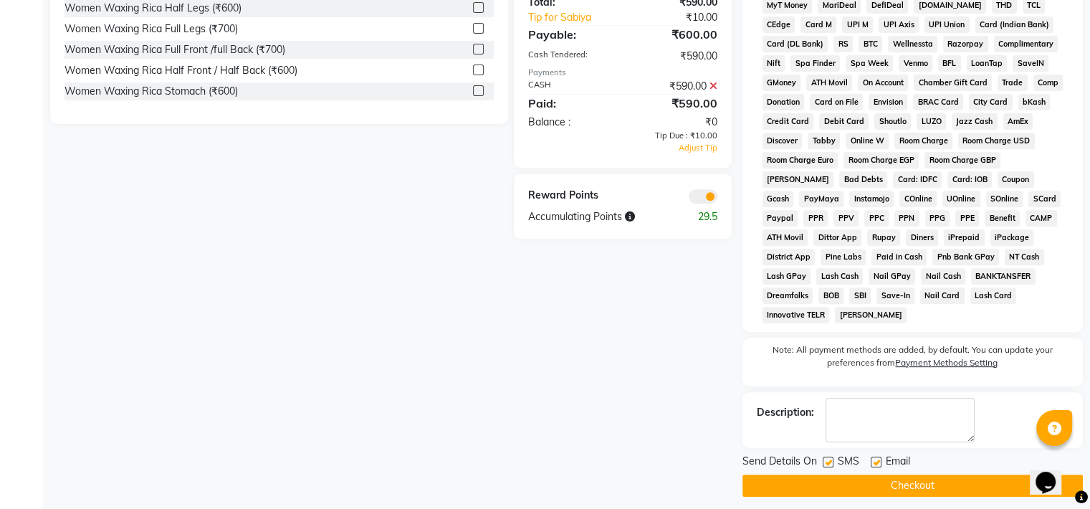
click at [843, 475] on button "Checkout" at bounding box center [912, 485] width 340 height 22
